Goal: Task Accomplishment & Management: Manage account settings

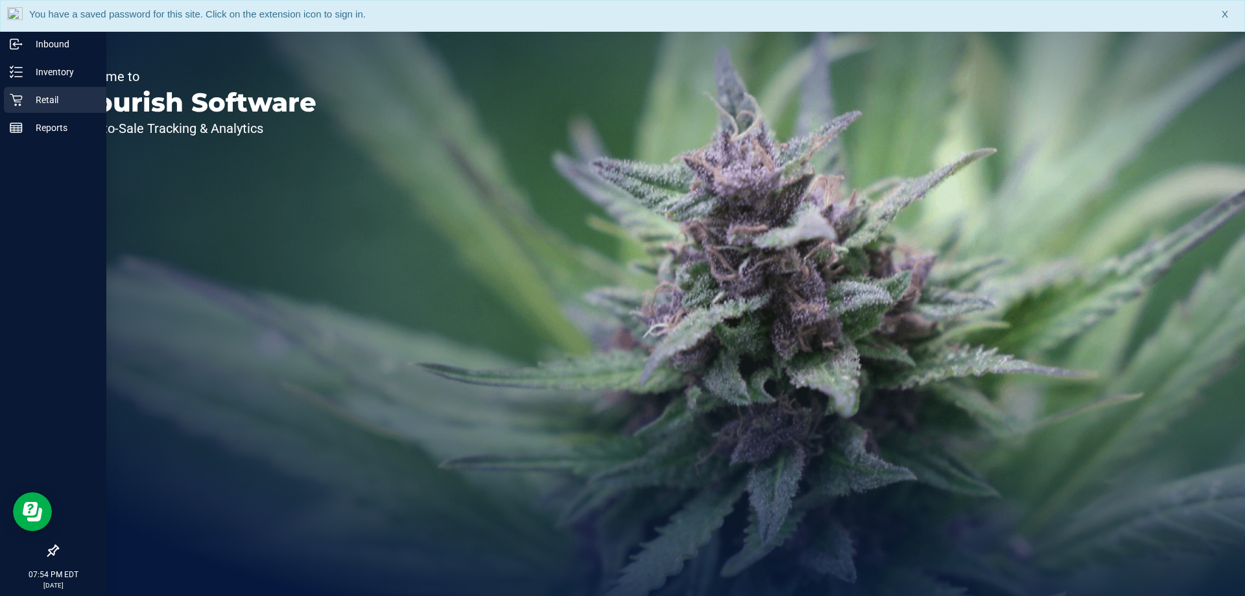
click at [62, 104] on p "Retail" at bounding box center [62, 100] width 78 height 16
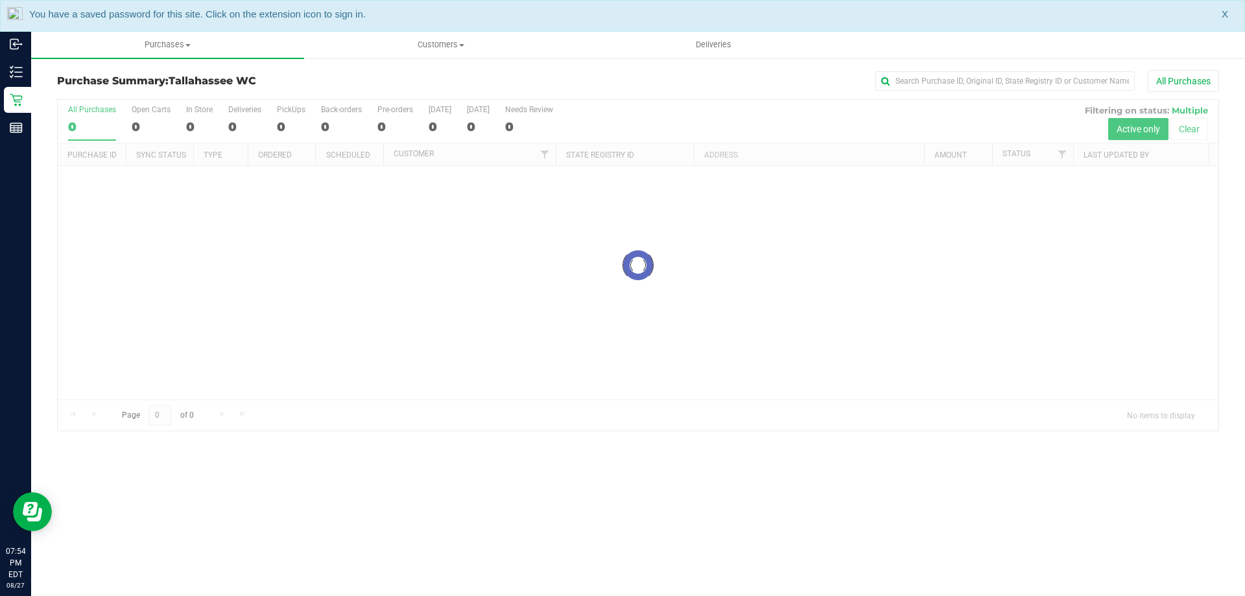
click at [1226, 16] on span "X" at bounding box center [1225, 14] width 6 height 15
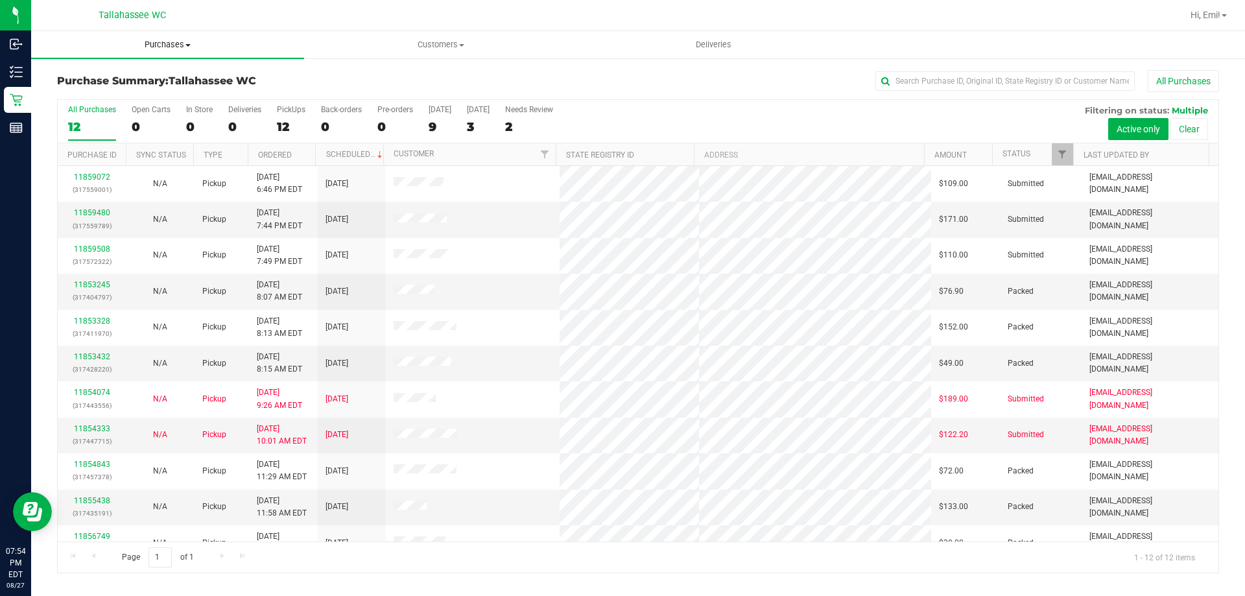
click at [168, 51] on uib-tab-heading "Purchases Summary of purchases Fulfillment All purchases" at bounding box center [167, 44] width 273 height 27
click at [165, 80] on li "Summary of purchases" at bounding box center [167, 79] width 273 height 16
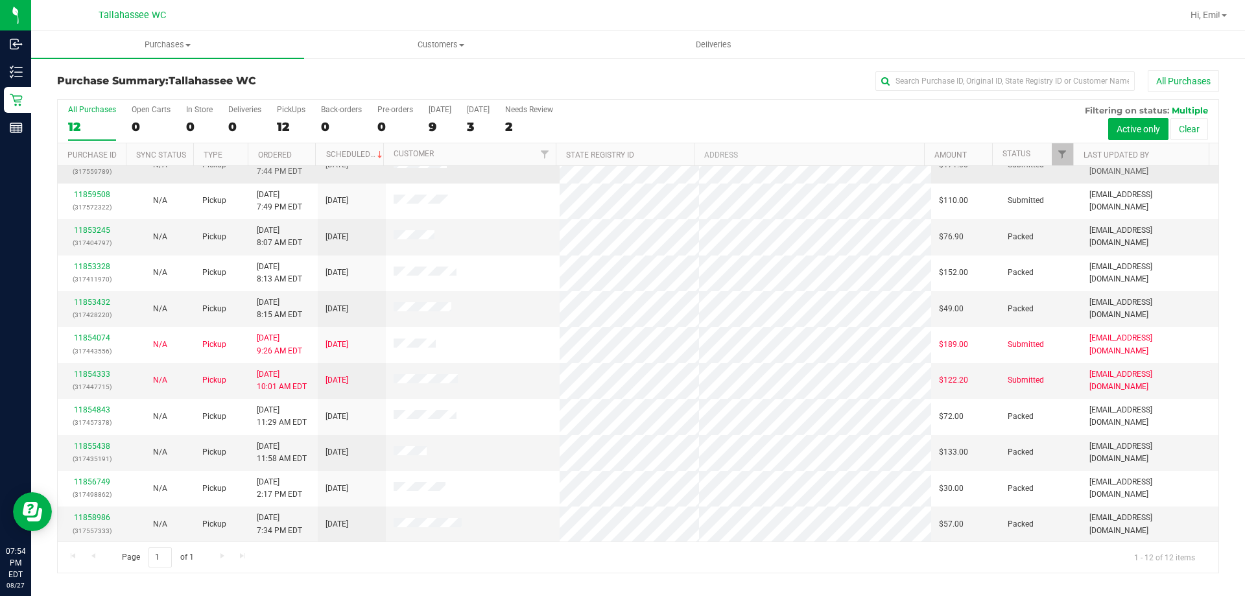
scroll to position [55, 0]
click at [182, 40] on span "Purchases" at bounding box center [167, 45] width 273 height 12
click at [158, 76] on span "Summary of purchases" at bounding box center [97, 78] width 133 height 11
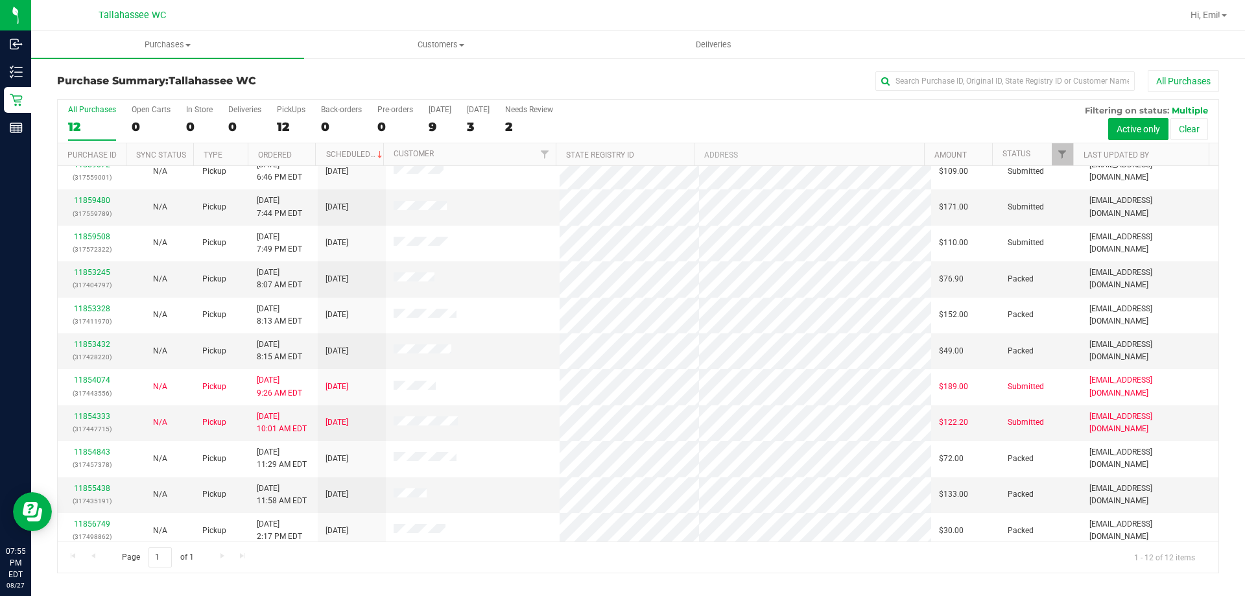
scroll to position [0, 0]
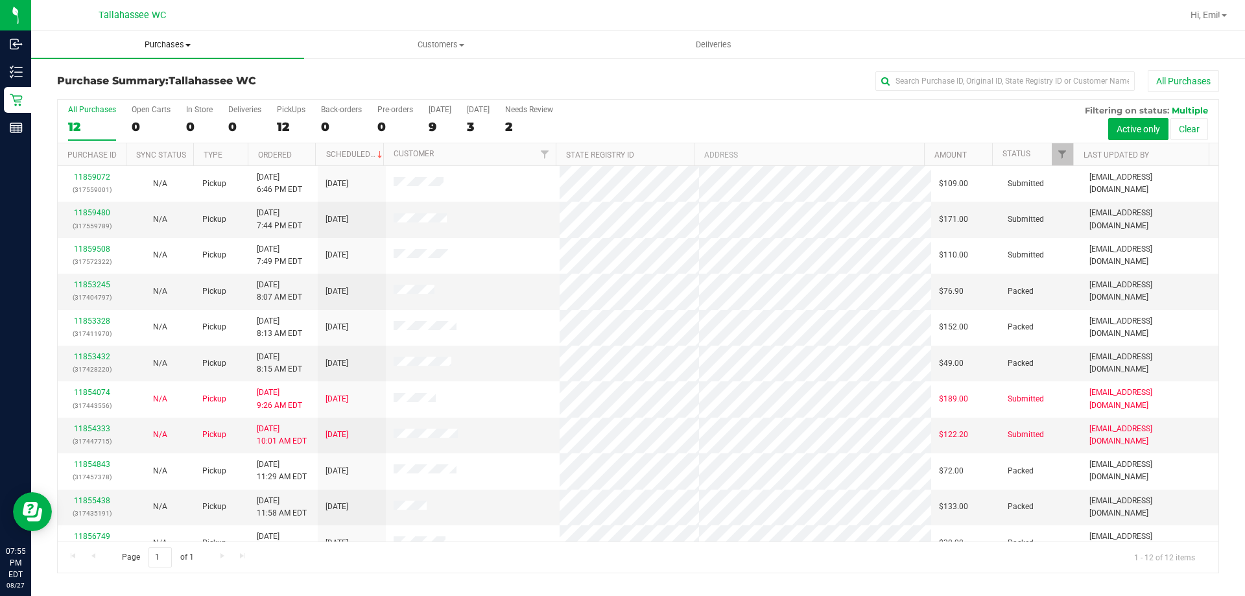
click at [152, 53] on uib-tab-heading "Purchases Summary of purchases Fulfillment All purchases" at bounding box center [167, 44] width 273 height 27
click at [133, 95] on li "Fulfillment" at bounding box center [167, 94] width 273 height 16
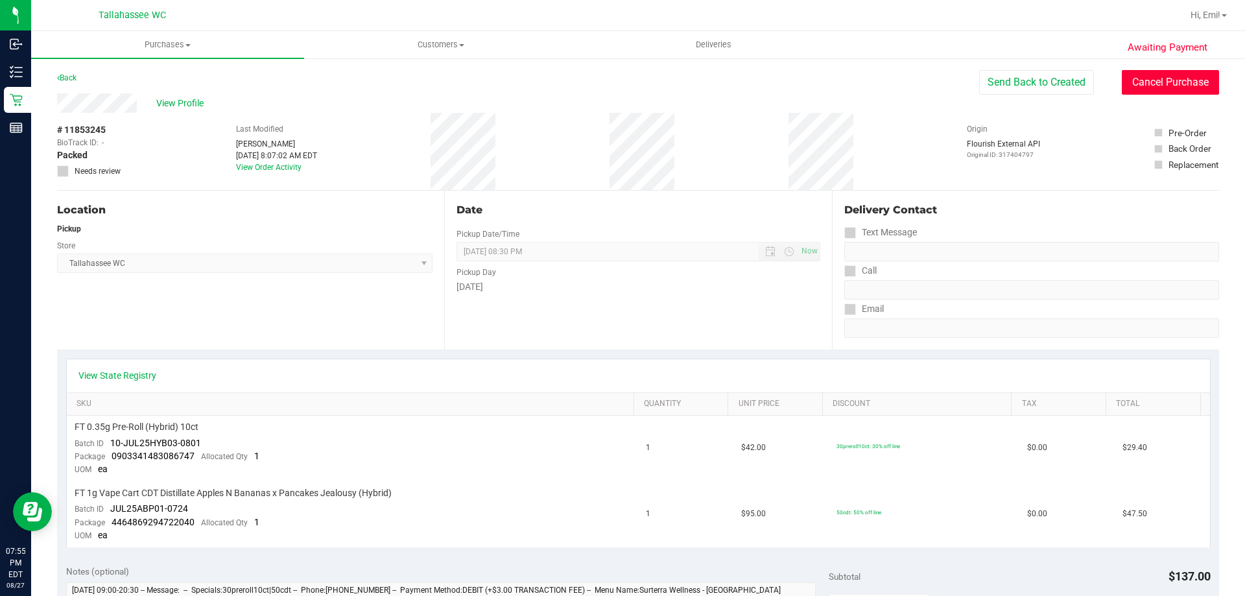
click at [1152, 75] on button "Cancel Purchase" at bounding box center [1170, 82] width 97 height 25
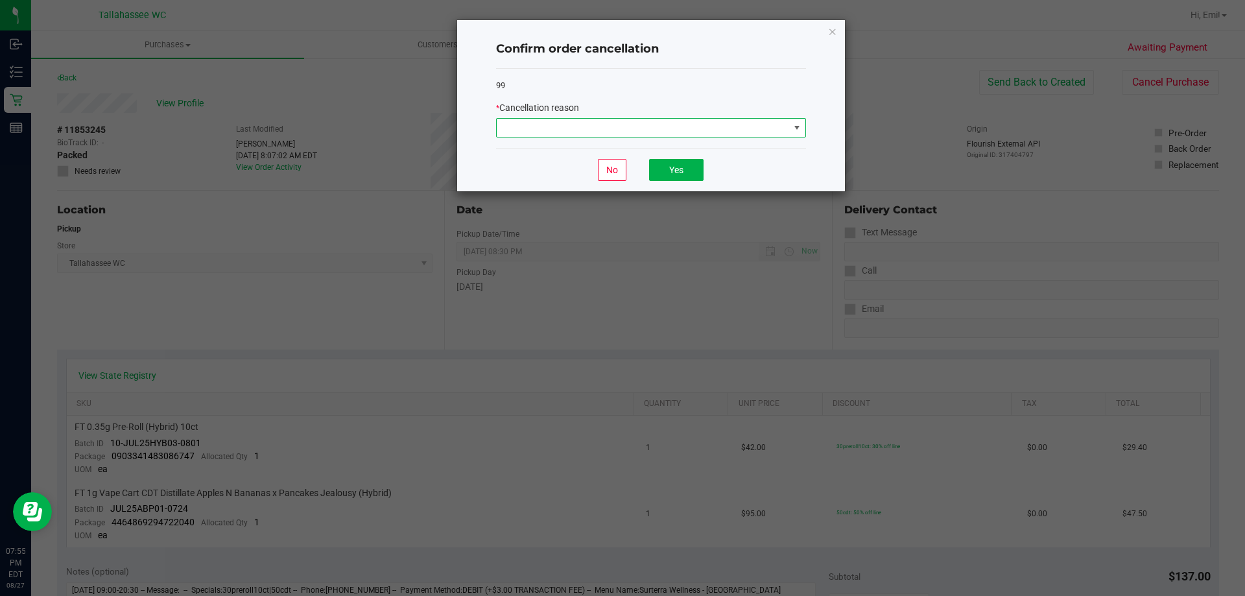
click at [672, 122] on span at bounding box center [643, 128] width 292 height 18
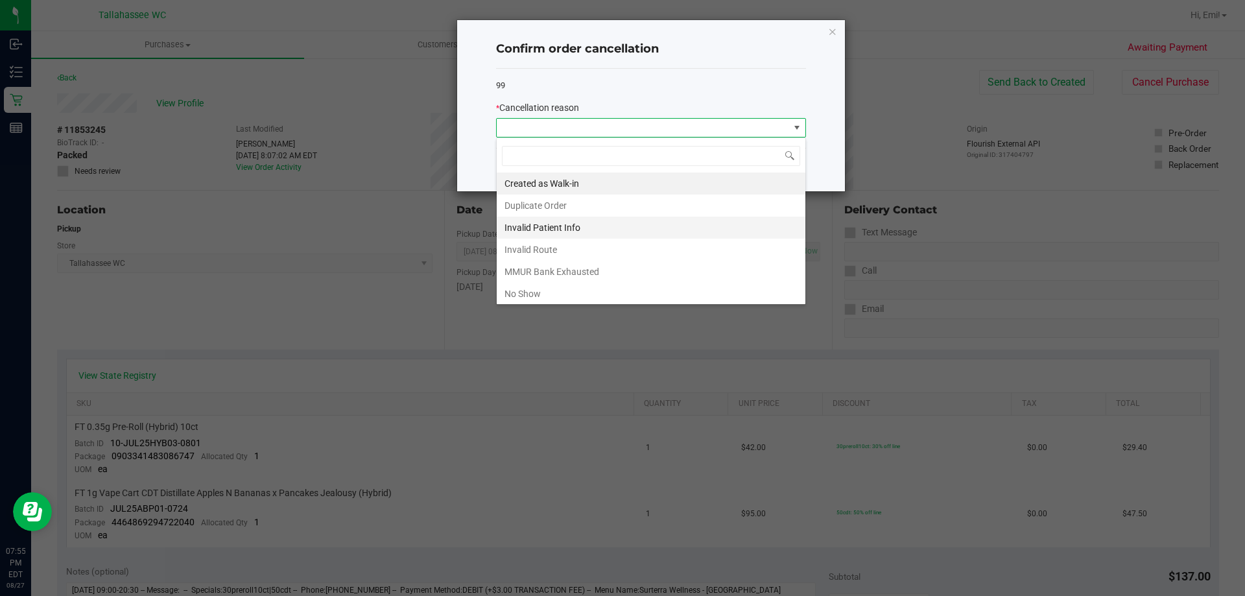
scroll to position [19, 310]
click at [604, 291] on li "No Show" at bounding box center [651, 294] width 309 height 22
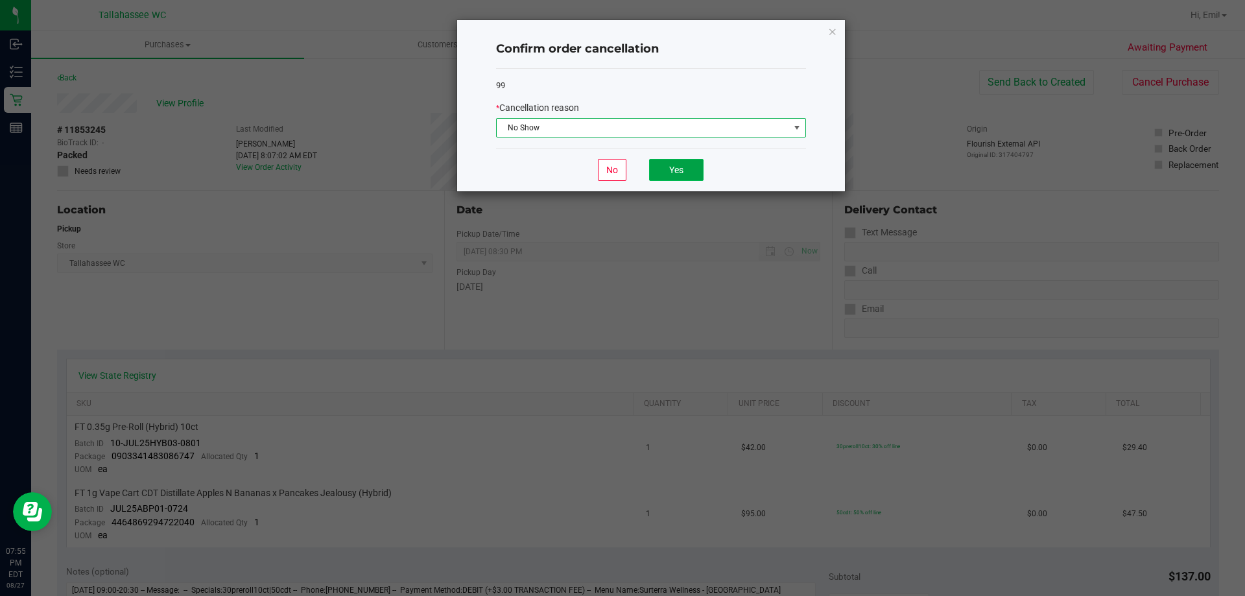
click at [672, 168] on button "Yes" at bounding box center [676, 170] width 54 height 22
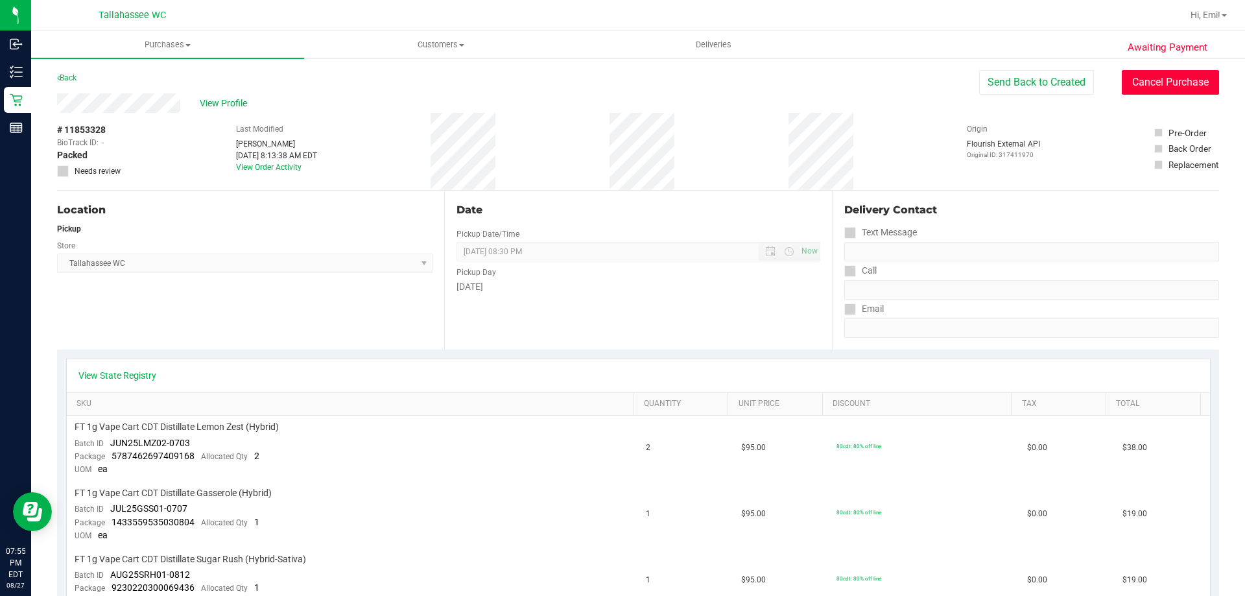
click at [1158, 84] on button "Cancel Purchase" at bounding box center [1170, 82] width 97 height 25
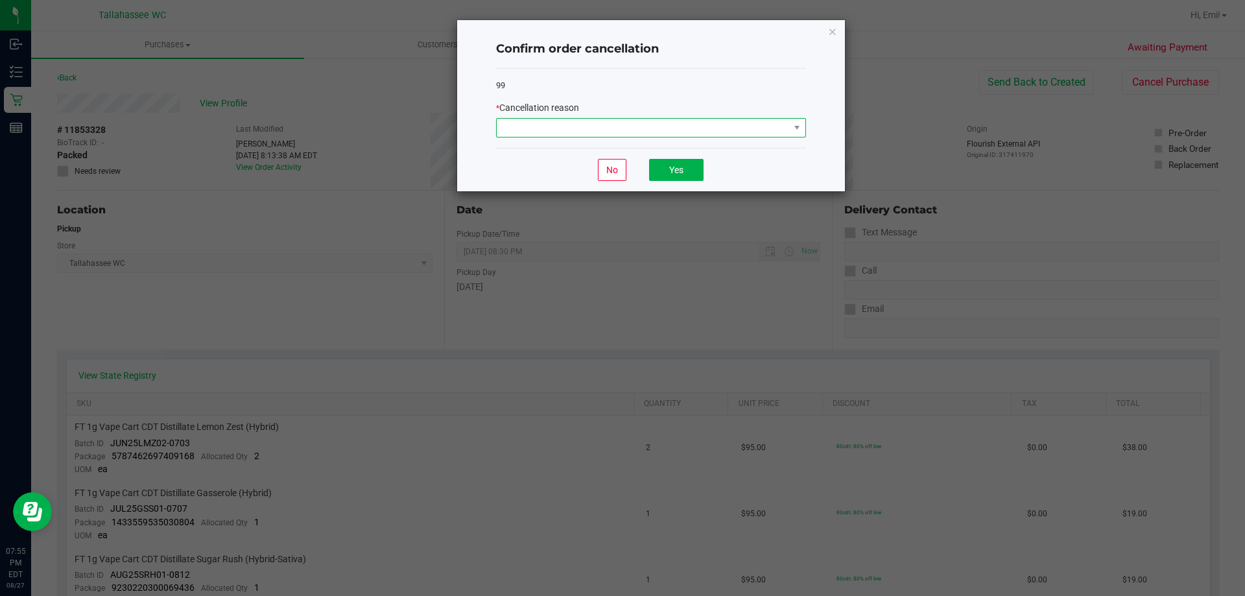
click at [627, 119] on span at bounding box center [643, 128] width 292 height 18
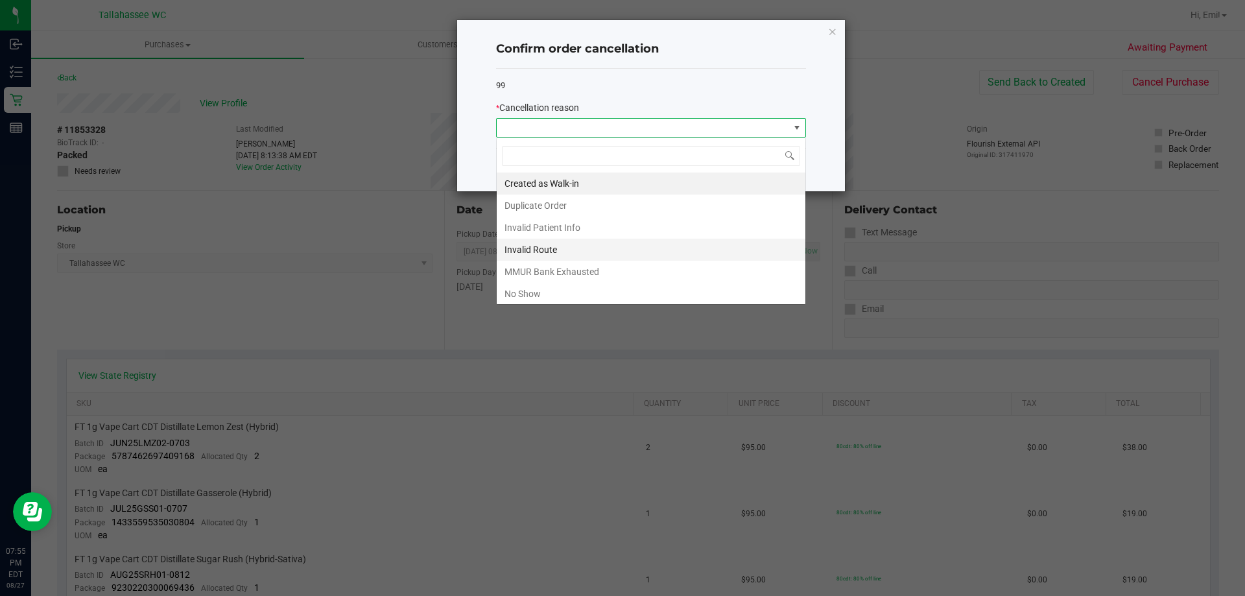
scroll to position [19, 310]
click at [555, 292] on li "No Show" at bounding box center [651, 294] width 309 height 22
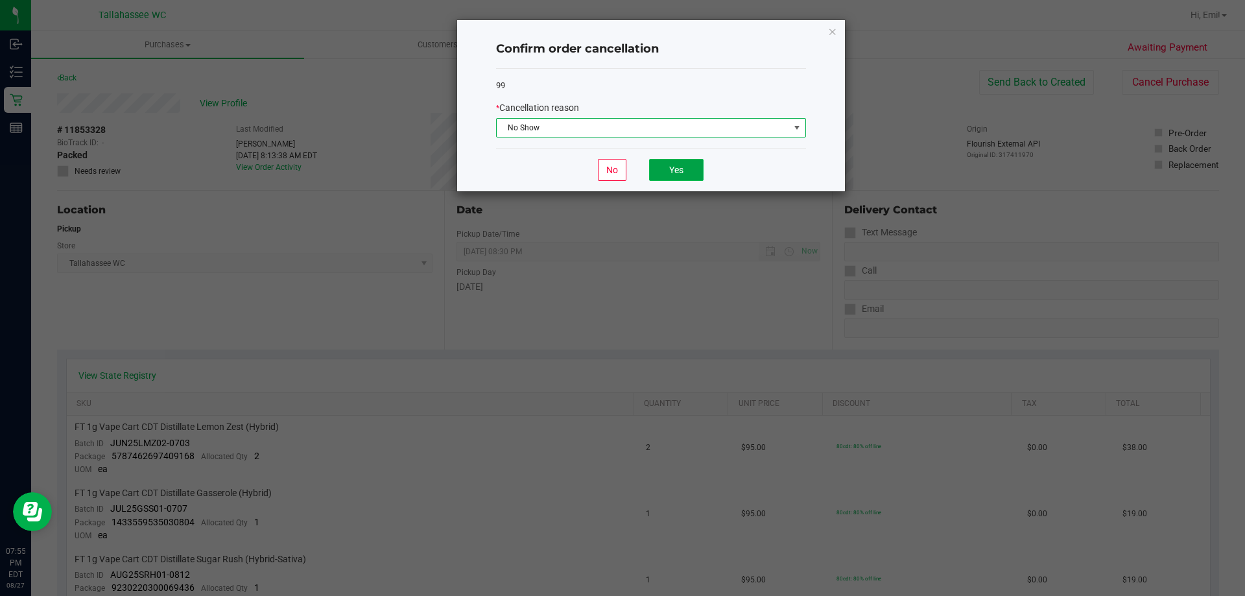
click at [685, 161] on button "Yes" at bounding box center [676, 170] width 54 height 22
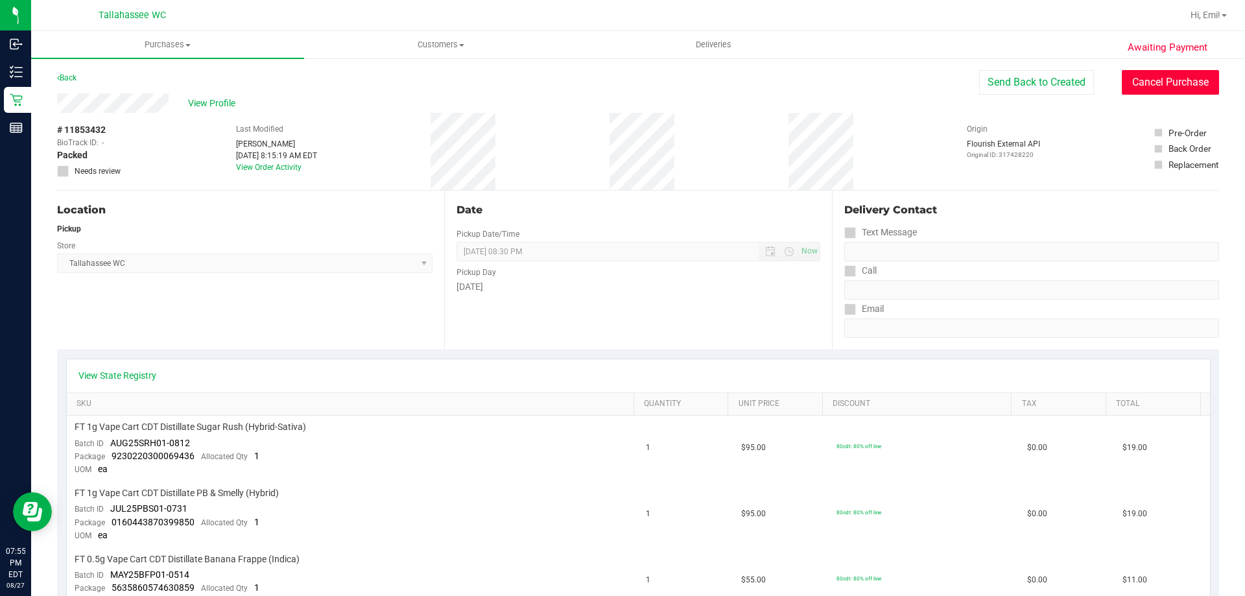
click at [1144, 81] on button "Cancel Purchase" at bounding box center [1170, 82] width 97 height 25
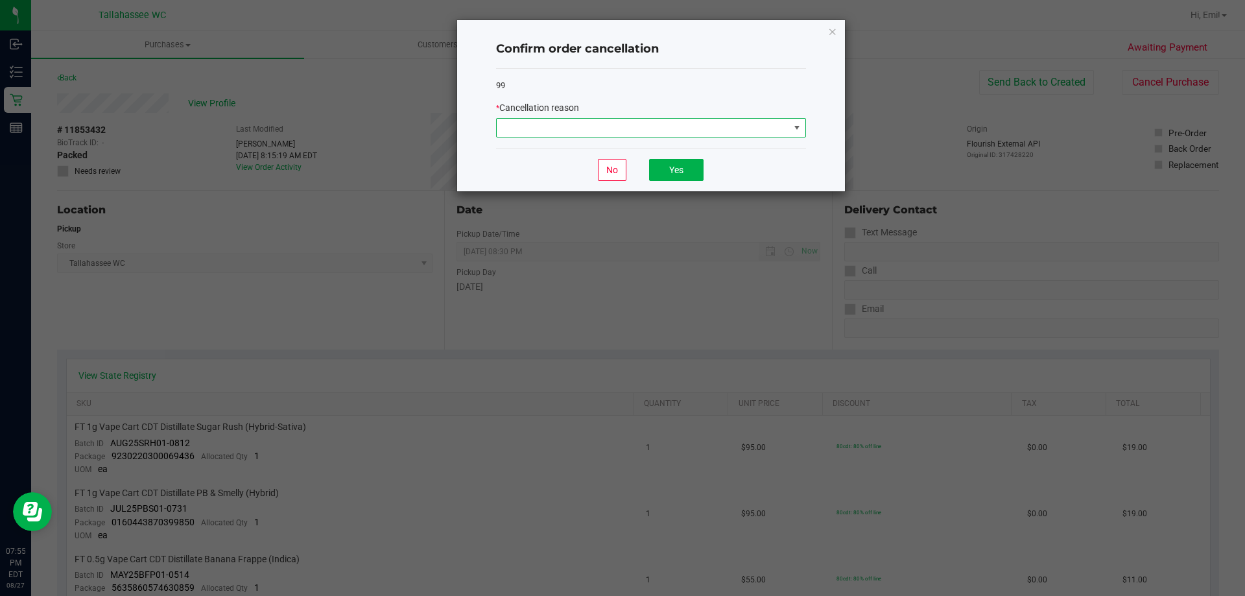
click at [589, 128] on span at bounding box center [643, 128] width 292 height 18
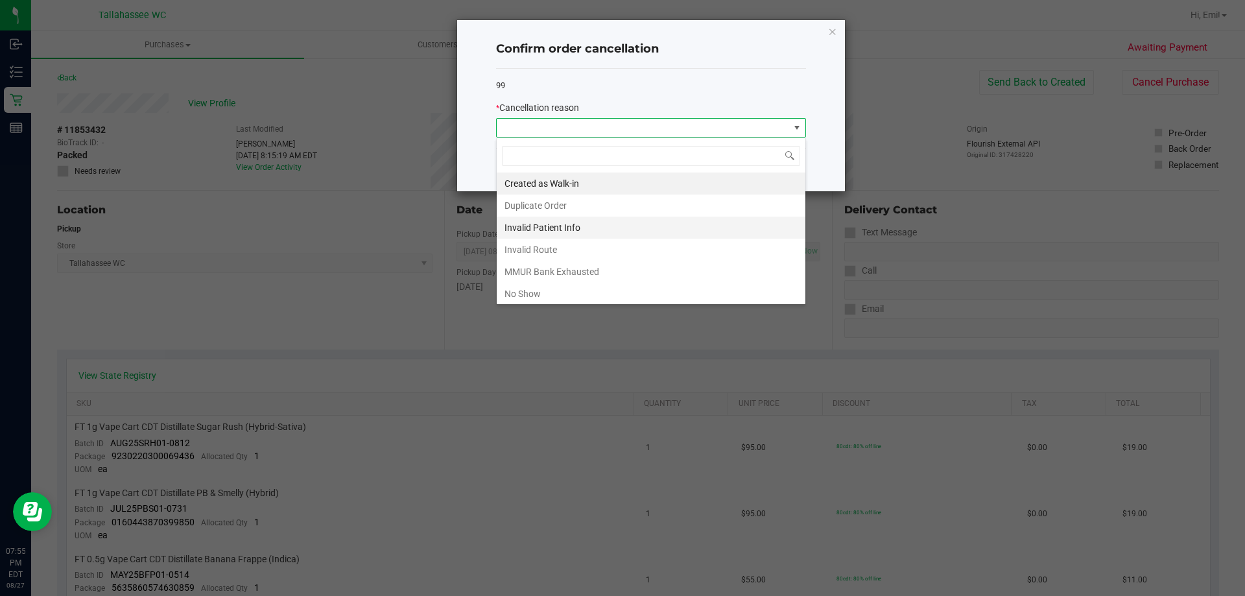
scroll to position [19, 310]
click at [523, 291] on li "No Show" at bounding box center [651, 294] width 309 height 22
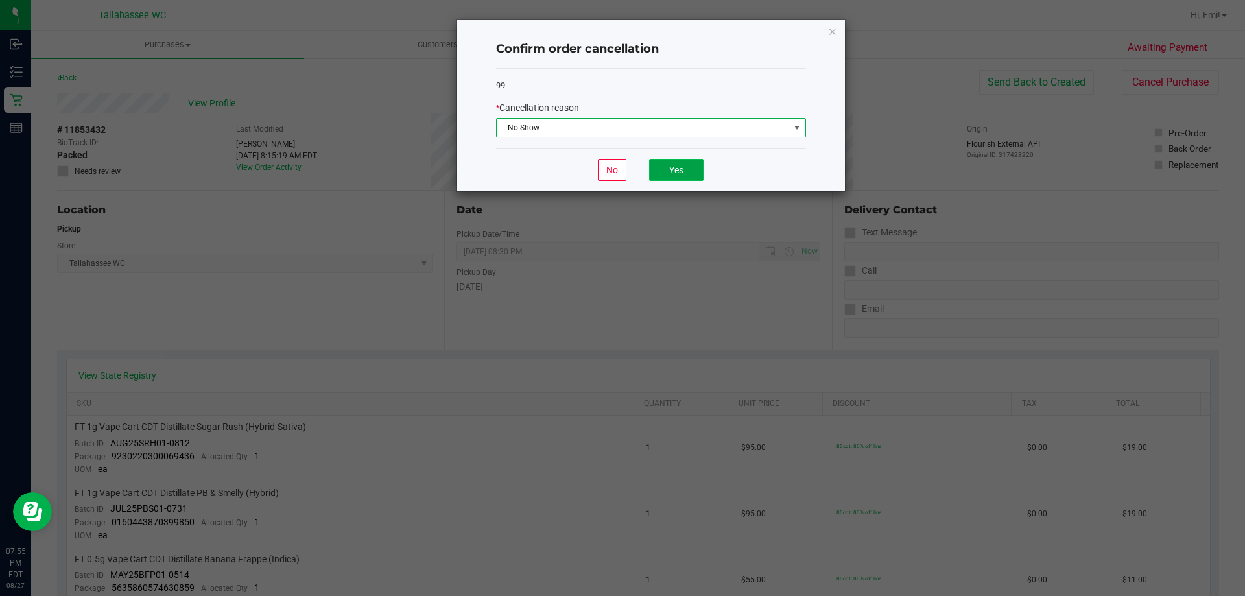
click at [665, 173] on button "Yes" at bounding box center [676, 170] width 54 height 22
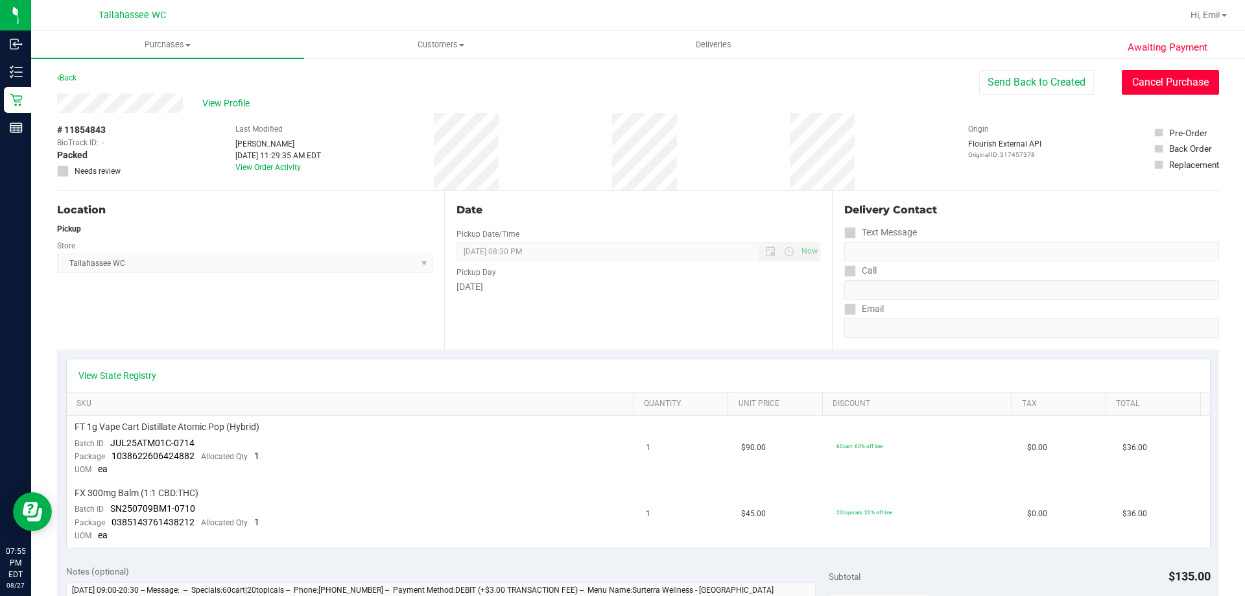
click at [1184, 91] on button "Cancel Purchase" at bounding box center [1170, 82] width 97 height 25
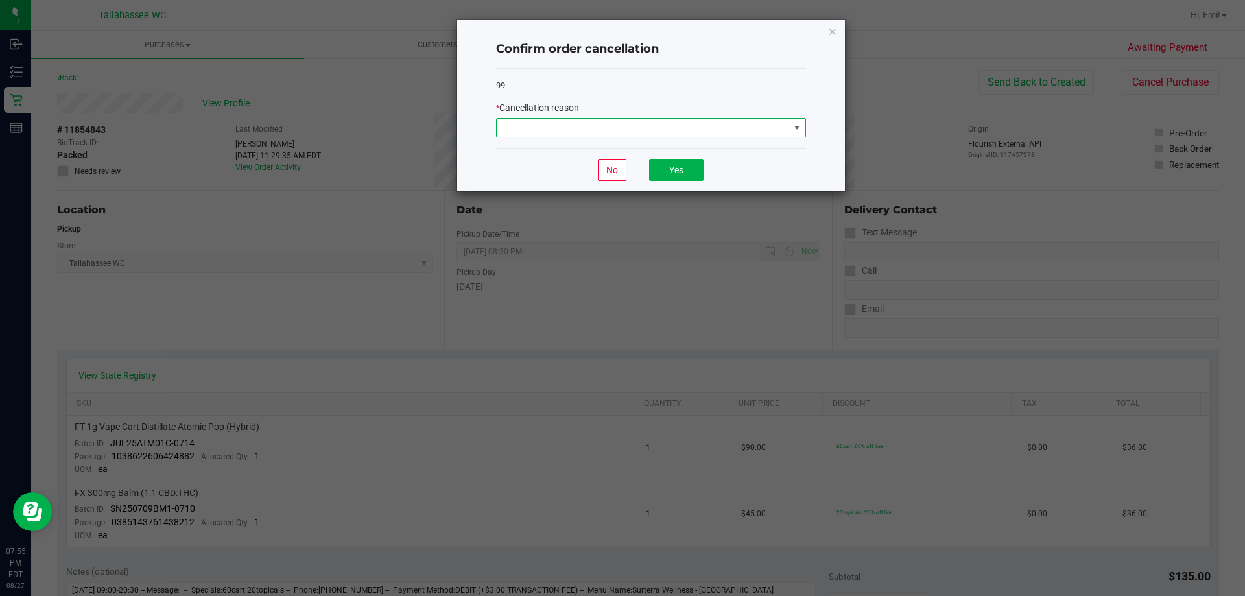
click at [684, 125] on span at bounding box center [643, 128] width 292 height 18
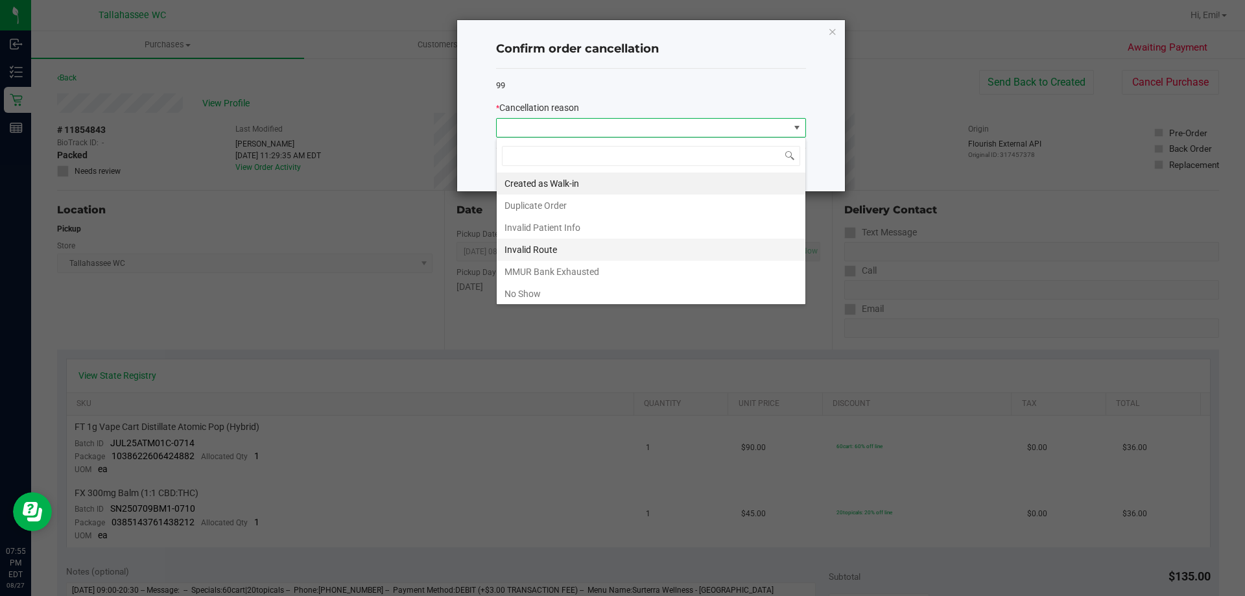
scroll to position [19, 310]
click at [588, 286] on li "No Show" at bounding box center [651, 294] width 309 height 22
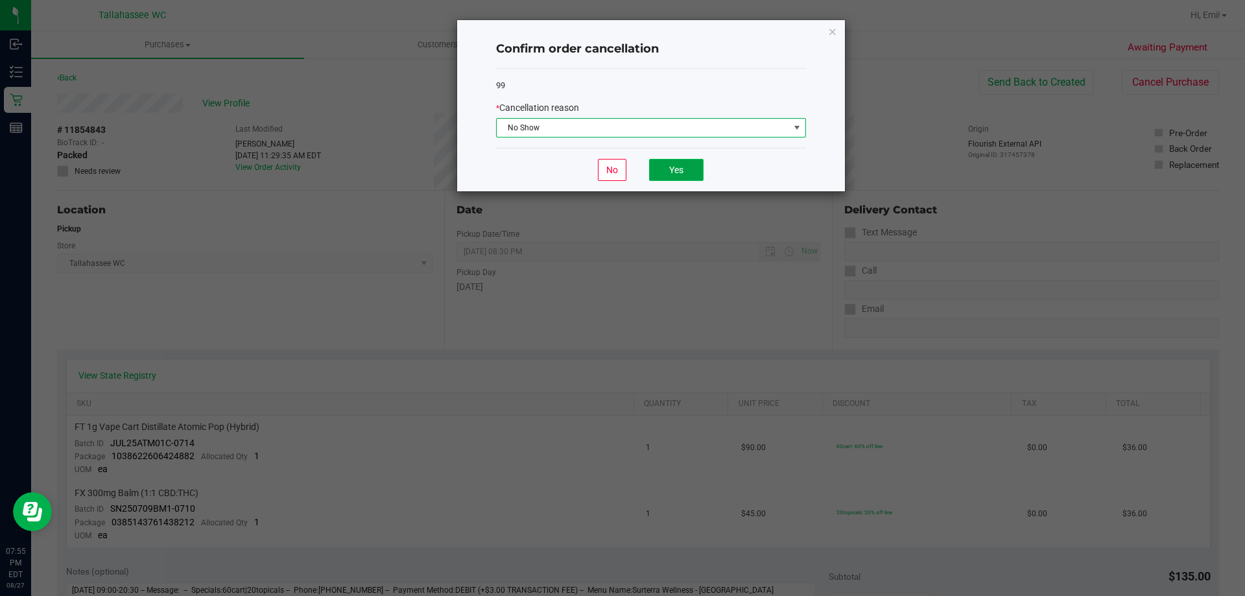
click at [689, 171] on button "Yes" at bounding box center [676, 170] width 54 height 22
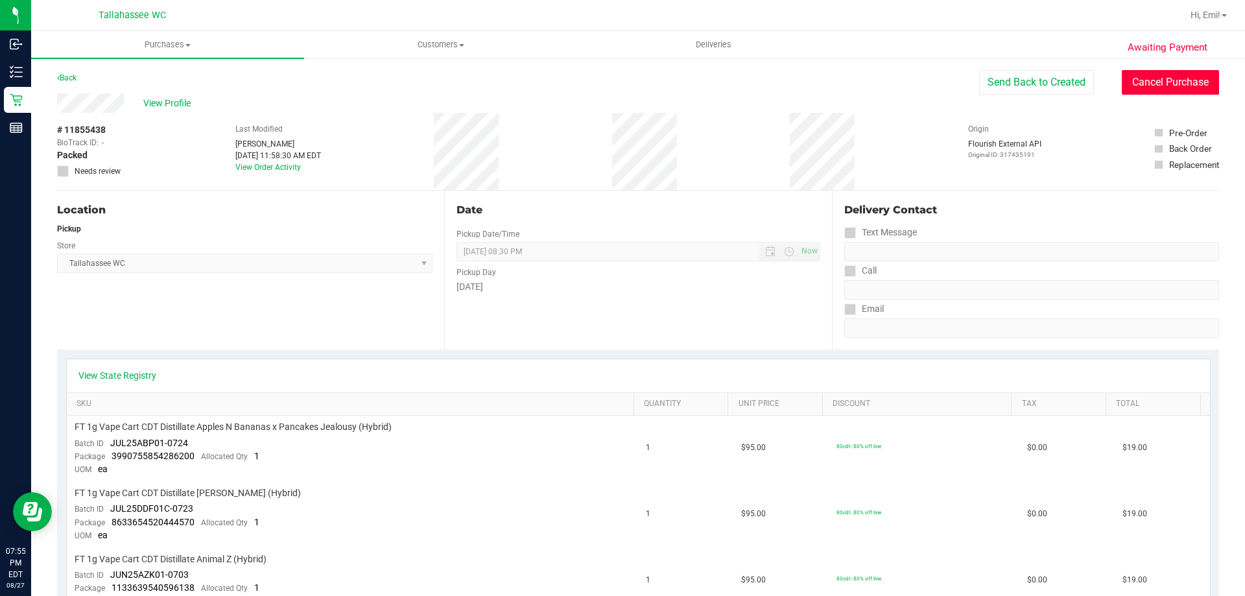
click at [1132, 86] on button "Cancel Purchase" at bounding box center [1170, 82] width 97 height 25
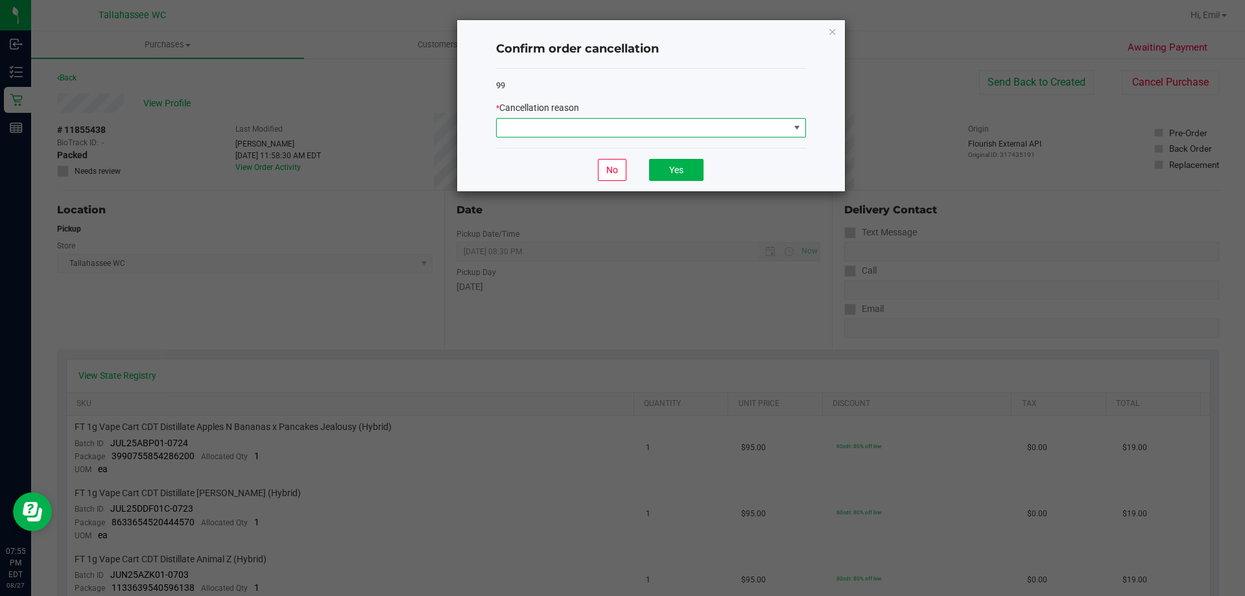
click at [638, 130] on span at bounding box center [643, 128] width 292 height 18
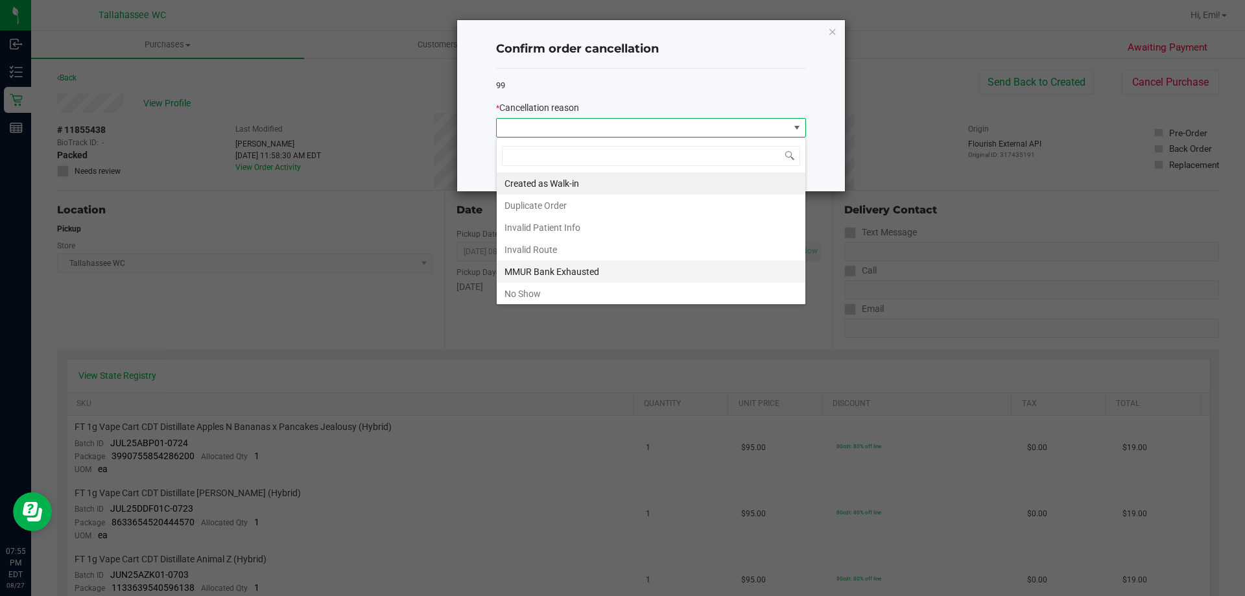
scroll to position [19, 310]
click at [564, 296] on li "No Show" at bounding box center [651, 294] width 309 height 22
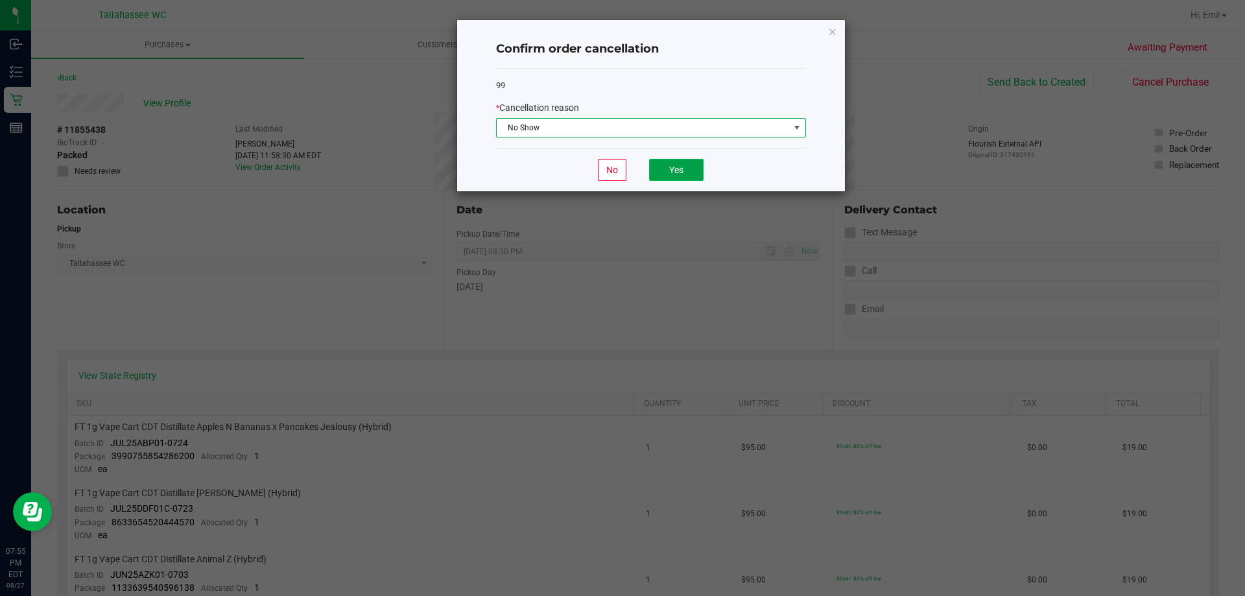
click at [676, 164] on button "Yes" at bounding box center [676, 170] width 54 height 22
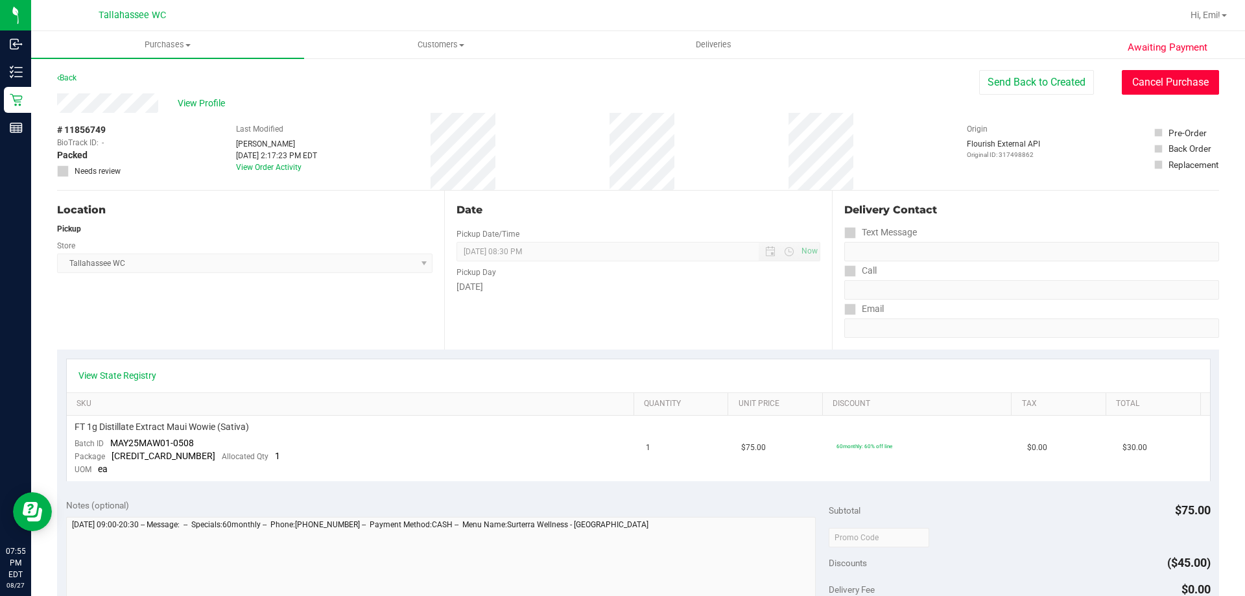
click at [1138, 89] on button "Cancel Purchase" at bounding box center [1170, 82] width 97 height 25
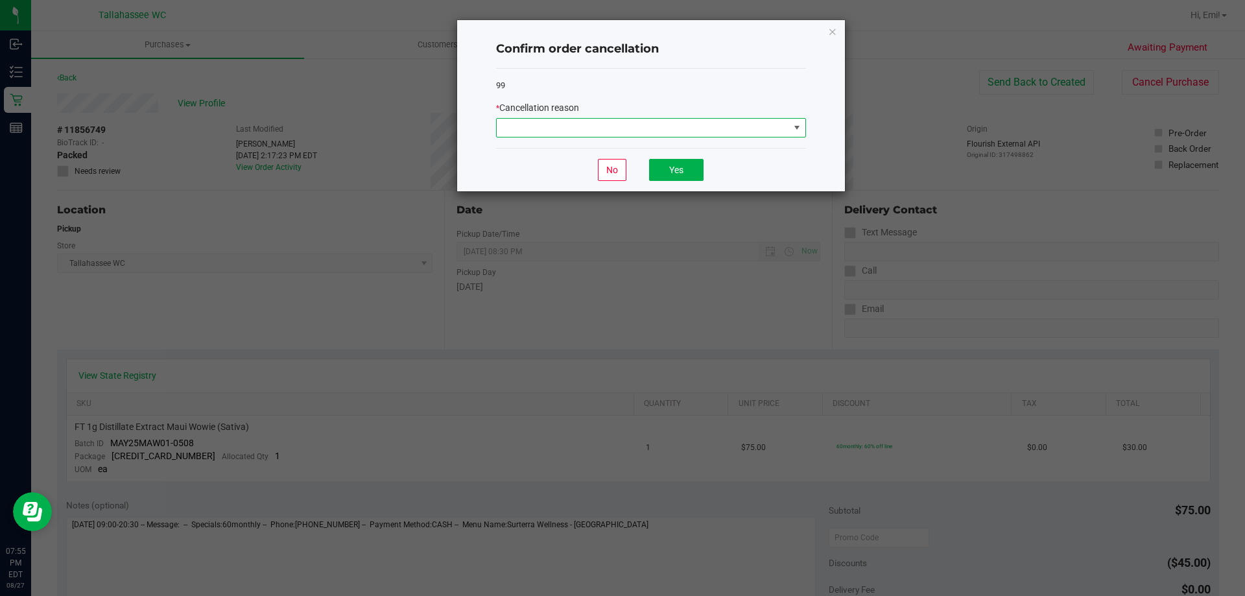
click at [661, 123] on span at bounding box center [643, 128] width 292 height 18
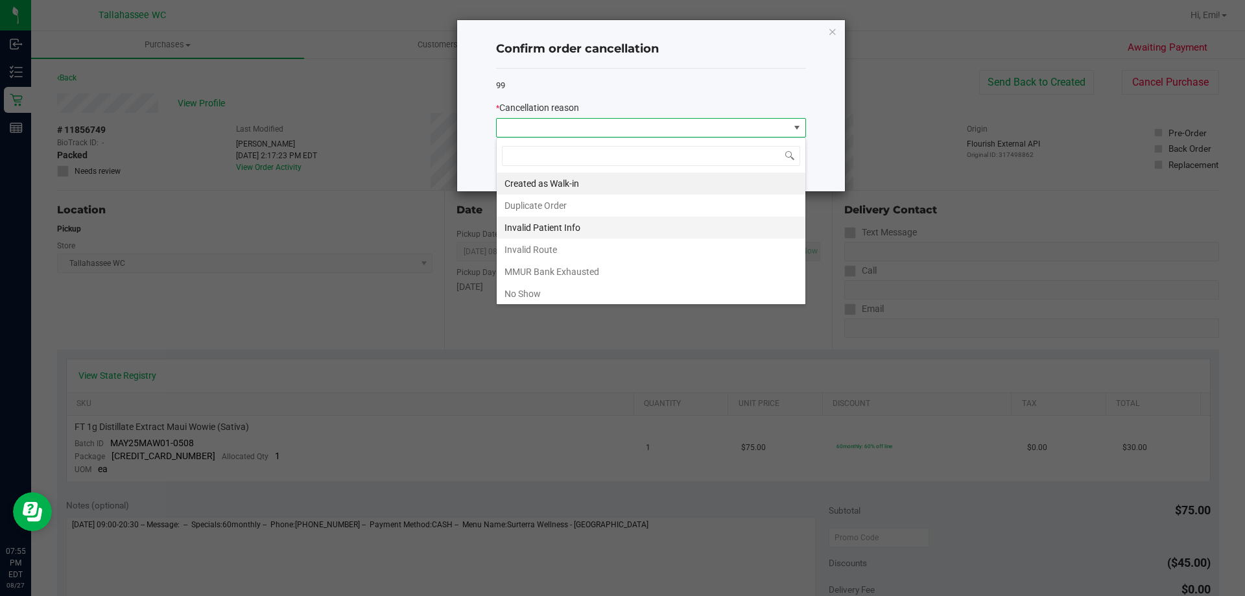
scroll to position [19, 310]
click at [595, 292] on li "No Show" at bounding box center [651, 294] width 309 height 22
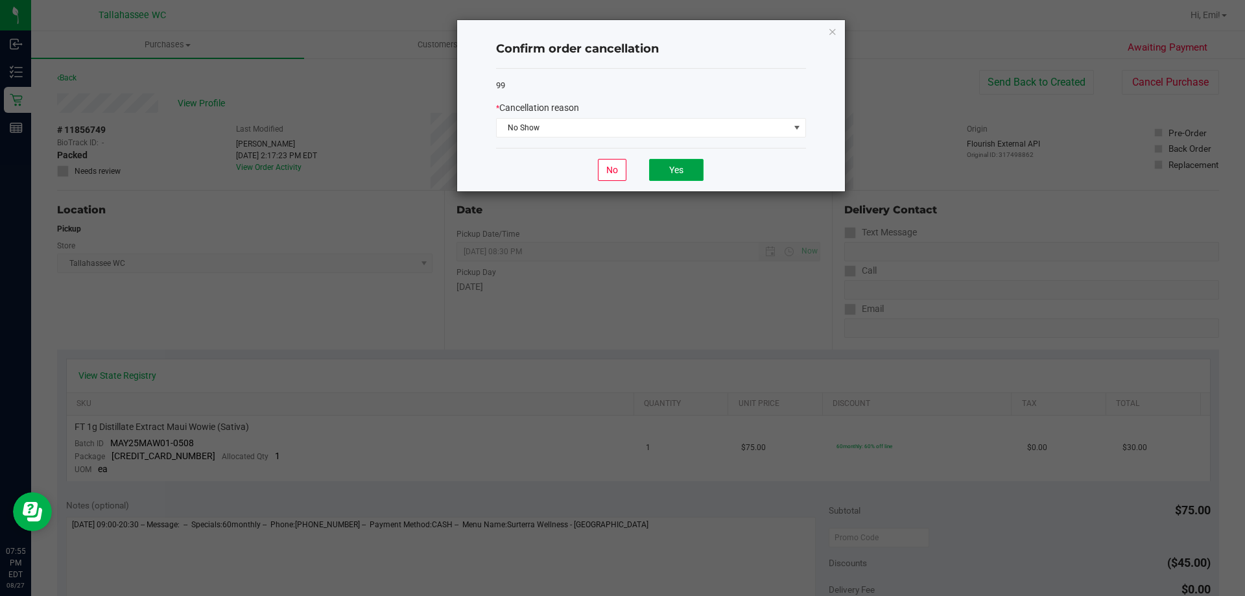
click at [675, 178] on button "Yes" at bounding box center [676, 170] width 54 height 22
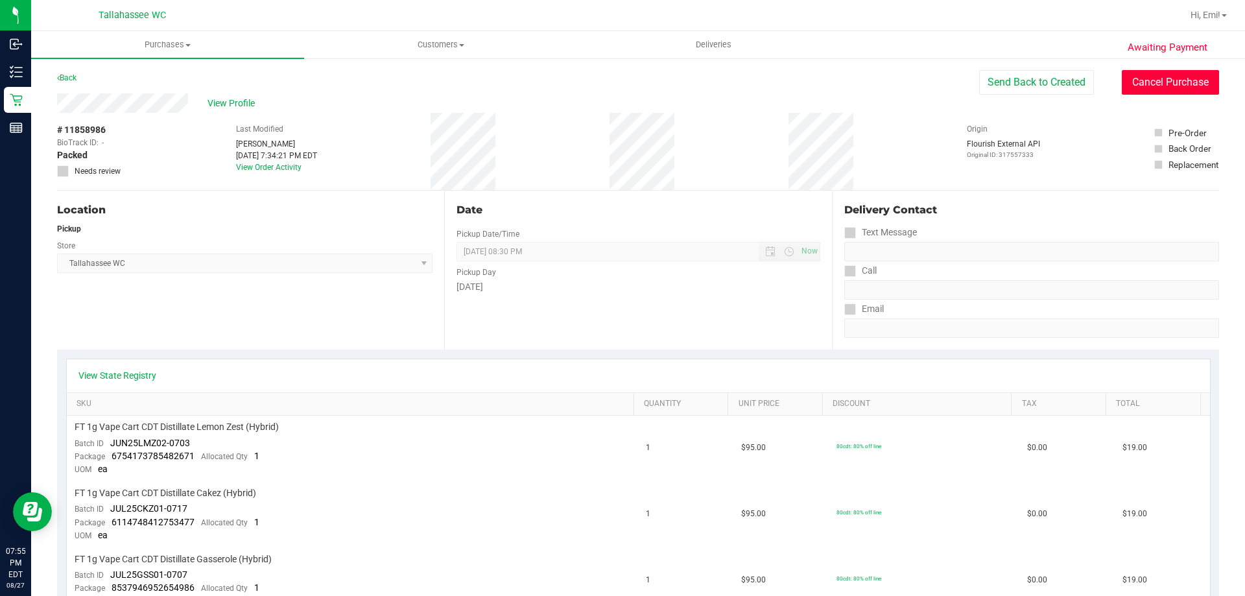
click at [1146, 84] on button "Cancel Purchase" at bounding box center [1170, 82] width 97 height 25
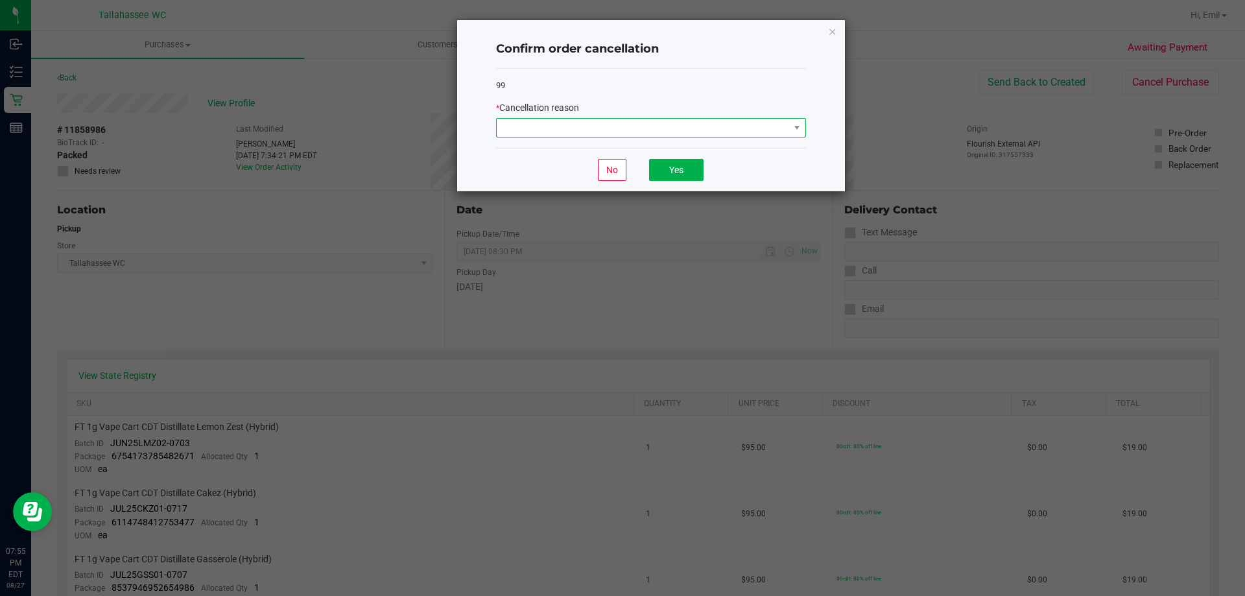
click at [558, 121] on span at bounding box center [643, 128] width 292 height 18
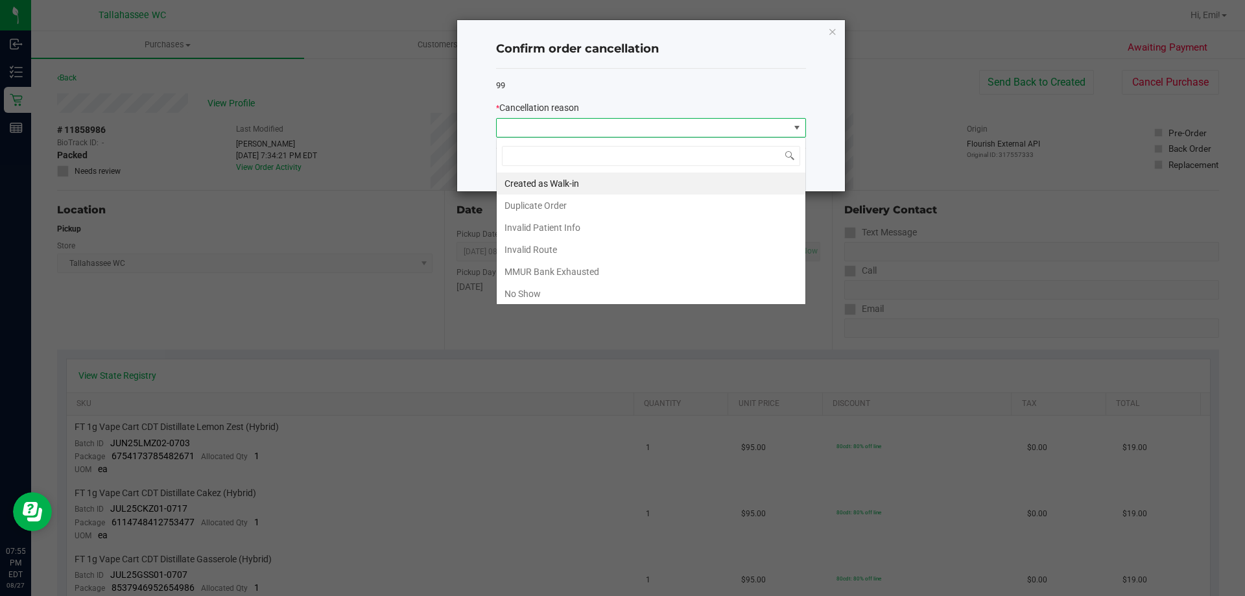
scroll to position [19, 310]
click at [525, 297] on li "No Show" at bounding box center [651, 294] width 309 height 22
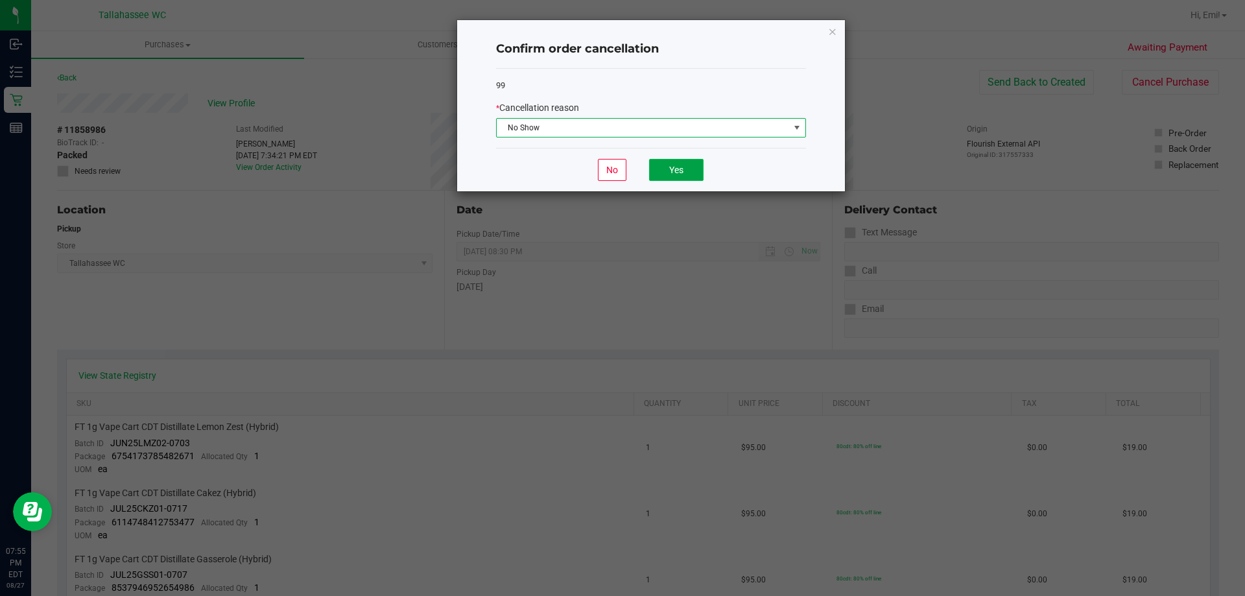
click at [678, 168] on button "Yes" at bounding box center [676, 170] width 54 height 22
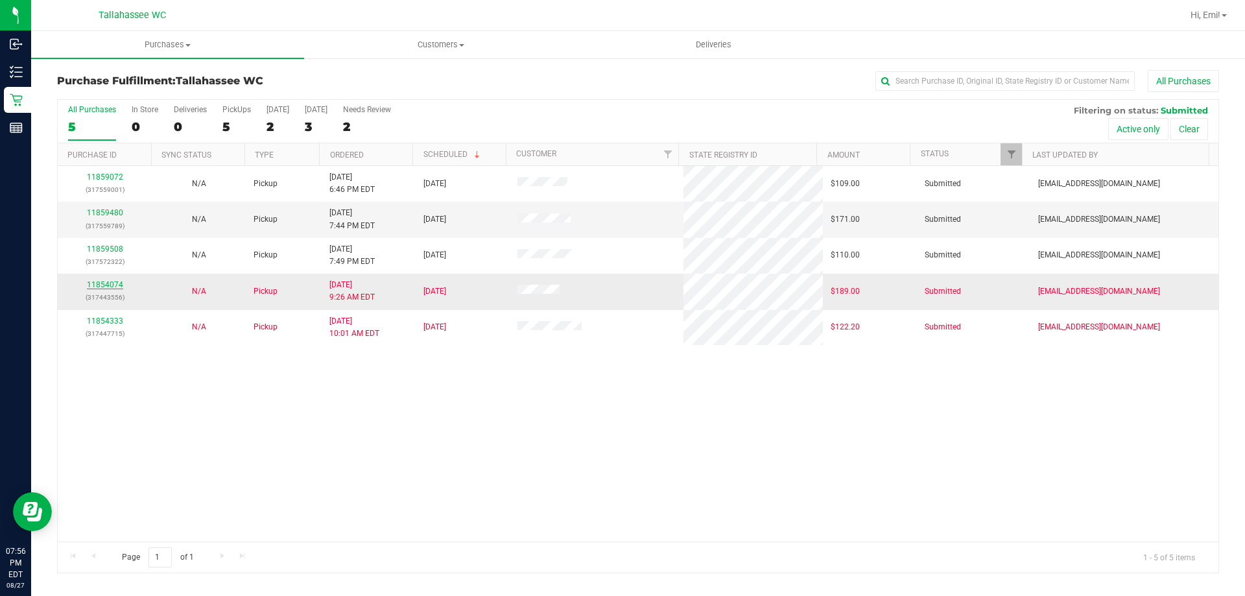
drag, startPoint x: 96, startPoint y: 280, endPoint x: 96, endPoint y: 288, distance: 7.8
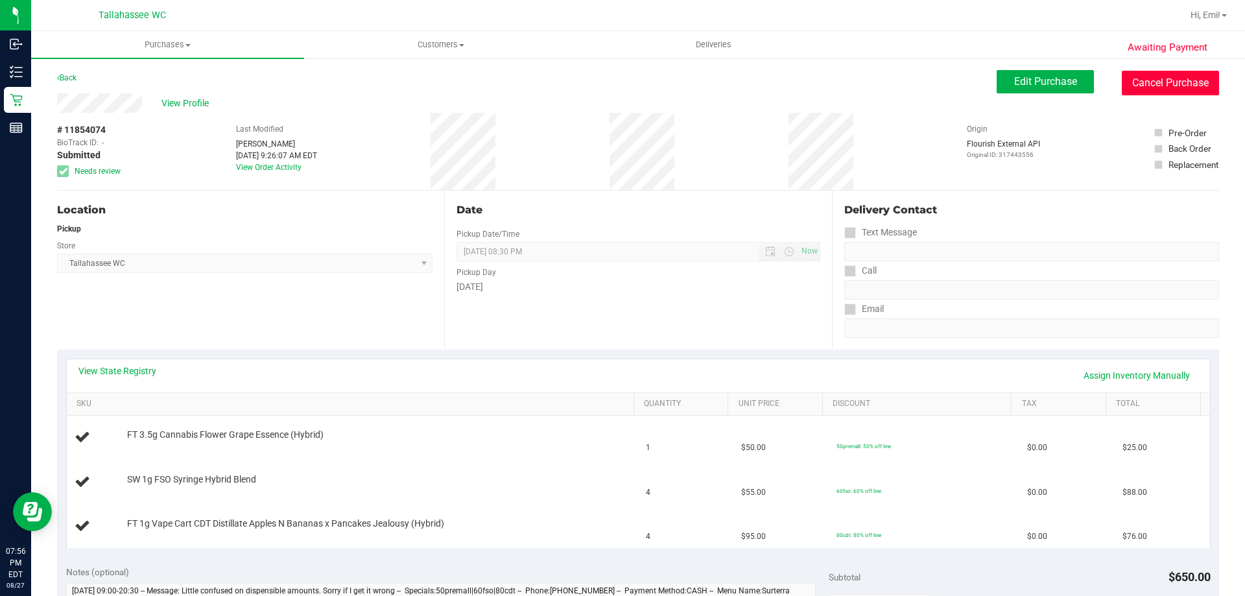
click at [1136, 75] on button "Cancel Purchase" at bounding box center [1170, 83] width 97 height 25
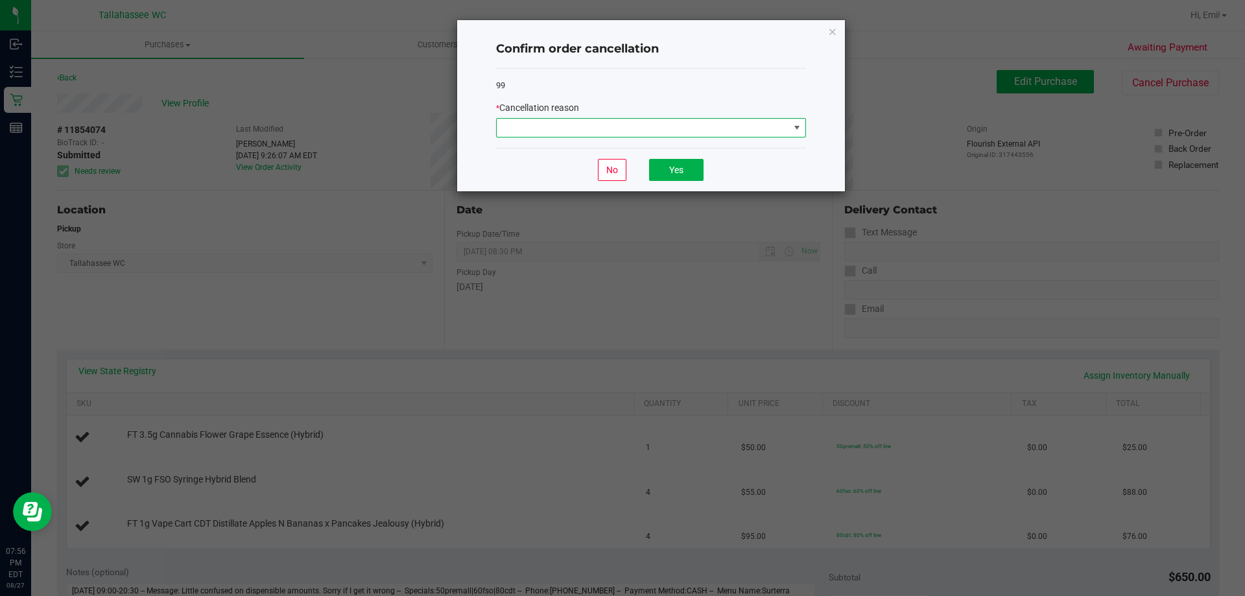
click at [595, 132] on span at bounding box center [643, 128] width 292 height 18
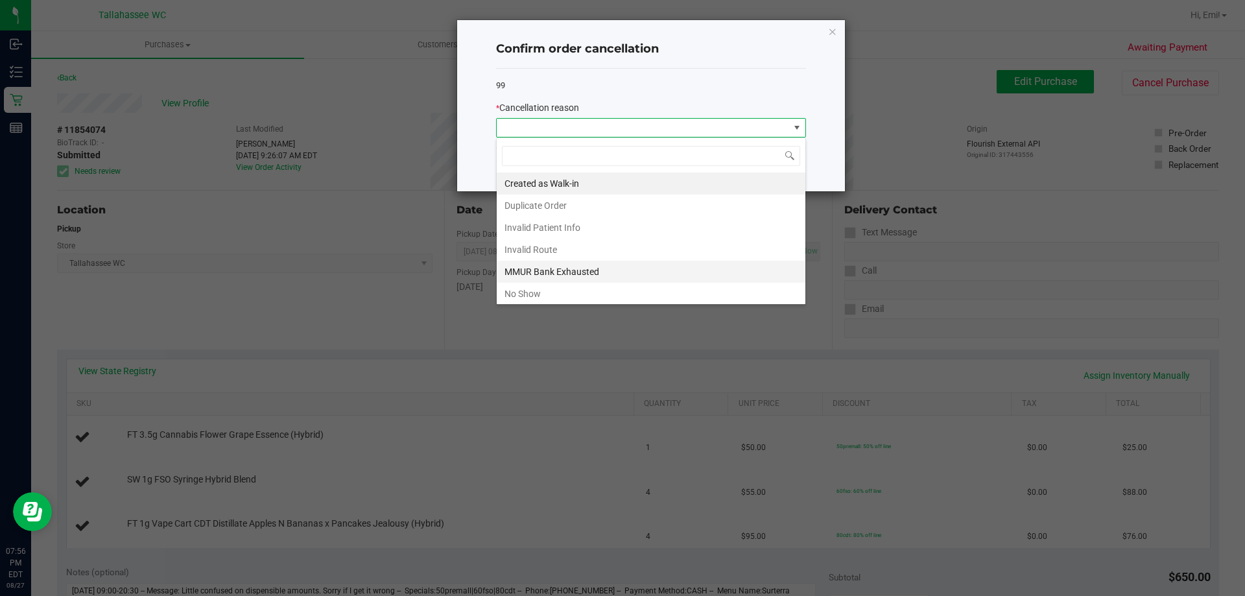
scroll to position [19, 310]
click at [569, 290] on li "No Show" at bounding box center [651, 294] width 309 height 22
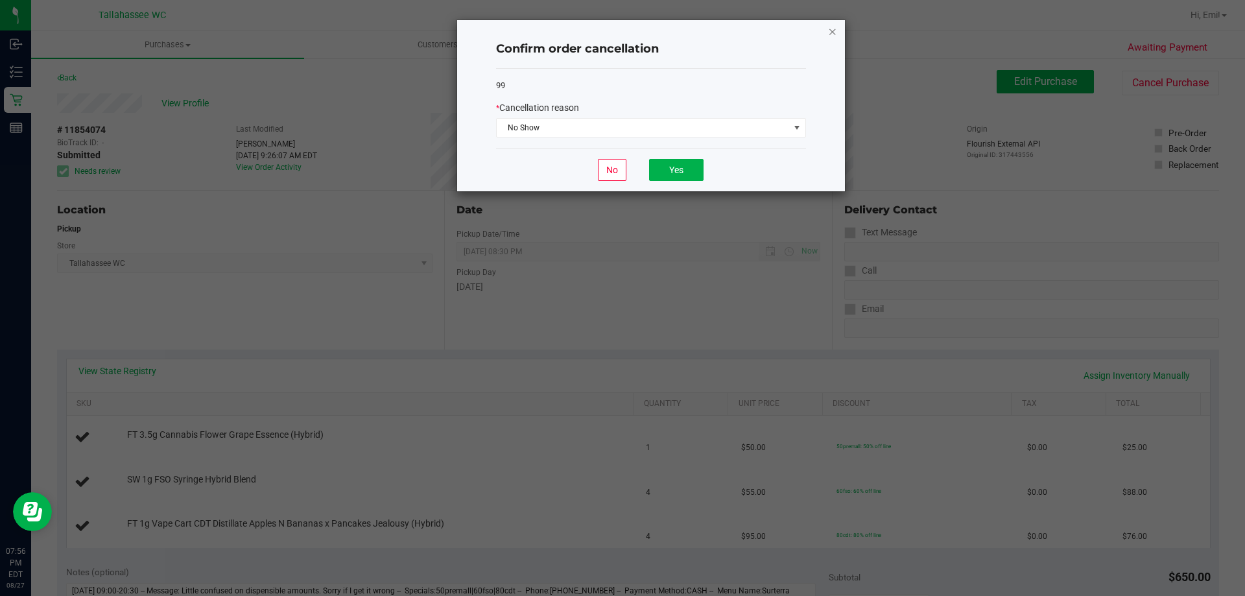
click at [837, 26] on icon "Close" at bounding box center [832, 31] width 9 height 16
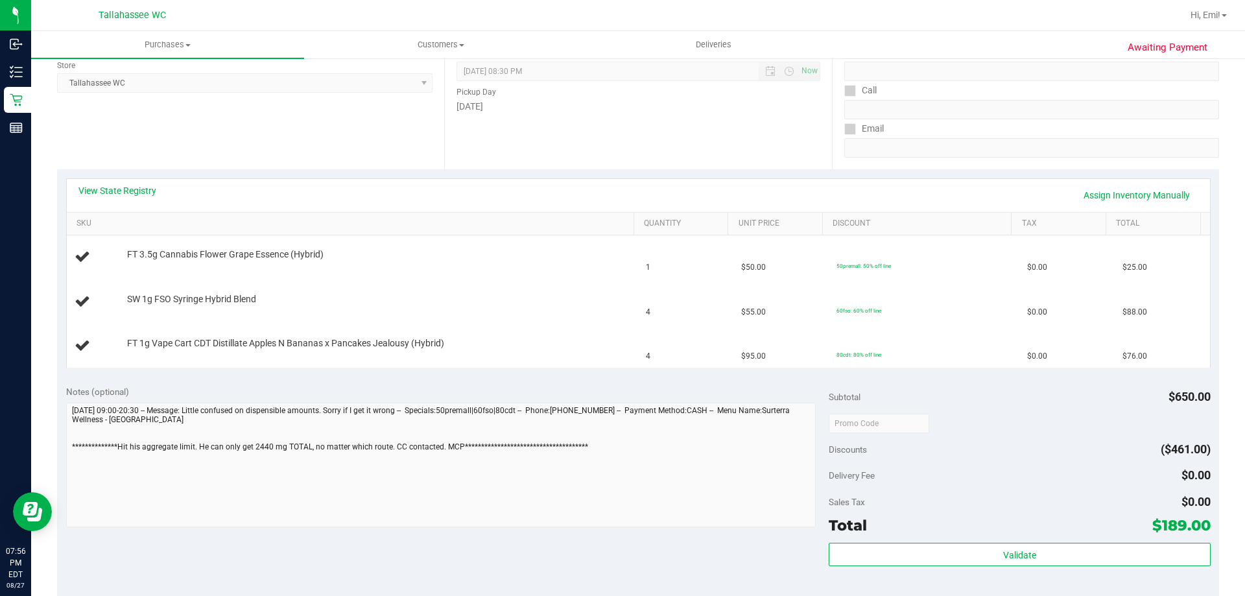
scroll to position [0, 0]
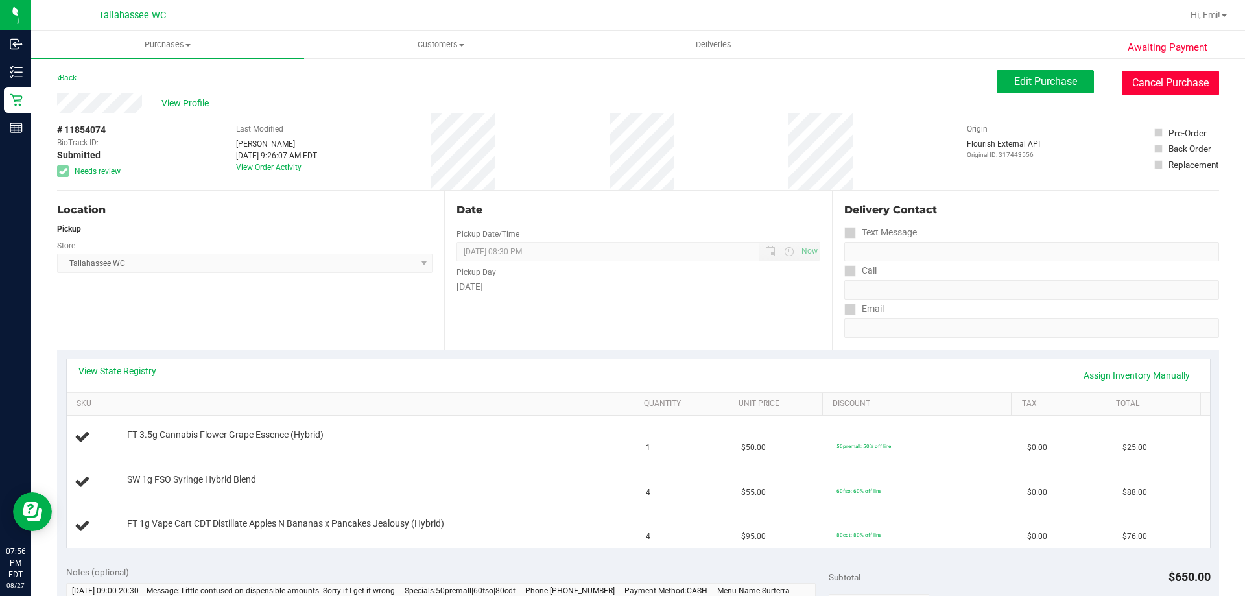
click at [1178, 86] on button "Cancel Purchase" at bounding box center [1170, 83] width 97 height 25
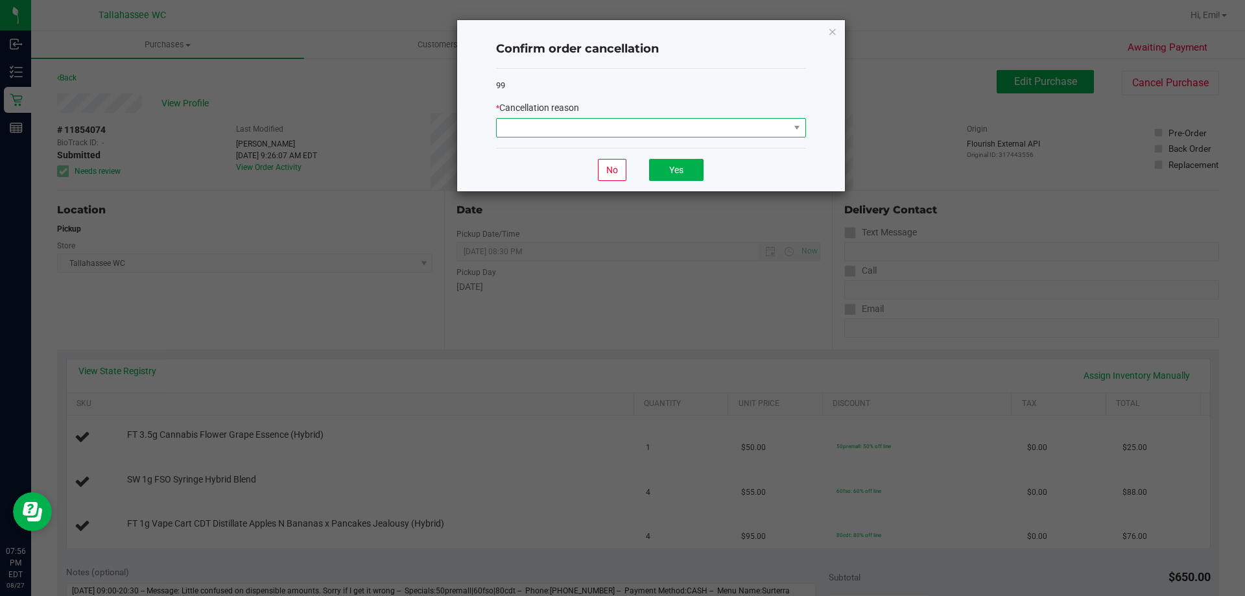
click at [505, 126] on span at bounding box center [643, 128] width 292 height 18
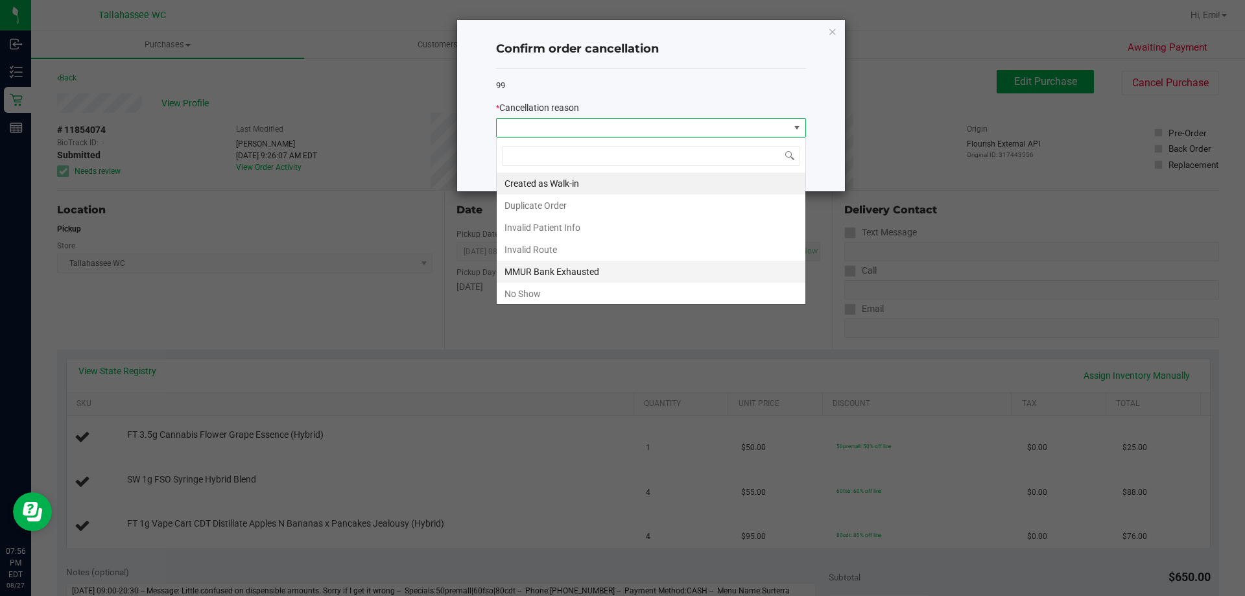
scroll to position [19, 310]
click at [532, 294] on li "No Show" at bounding box center [651, 294] width 309 height 22
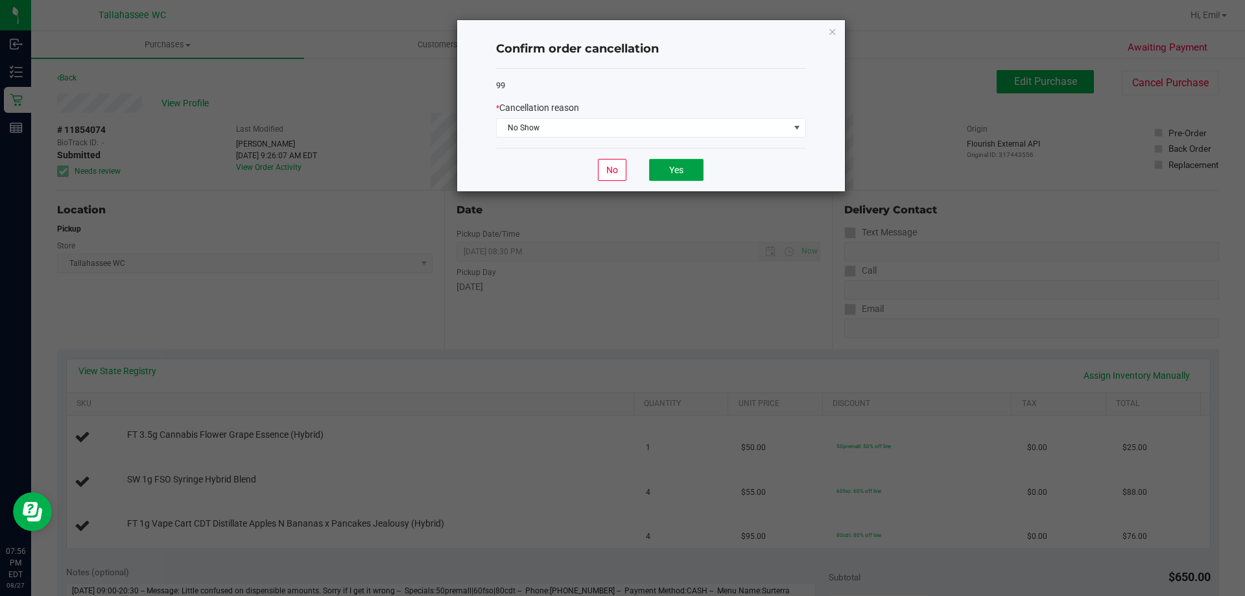
click at [672, 165] on button "Yes" at bounding box center [676, 170] width 54 height 22
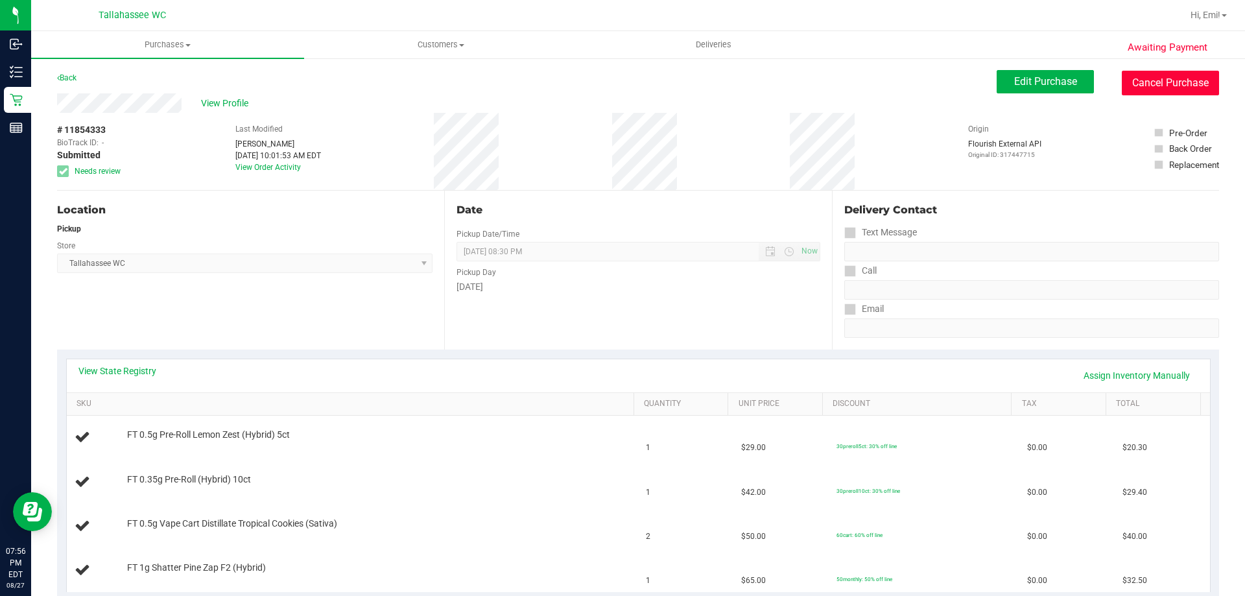
click at [1191, 88] on button "Cancel Purchase" at bounding box center [1170, 83] width 97 height 25
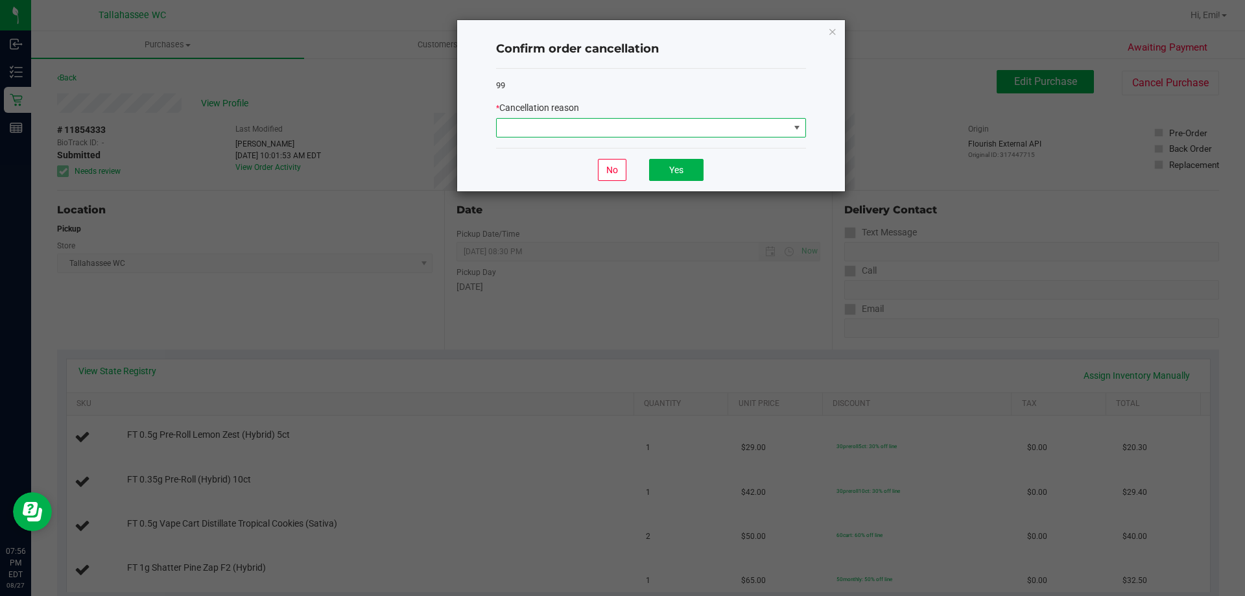
click at [561, 126] on span at bounding box center [643, 128] width 292 height 18
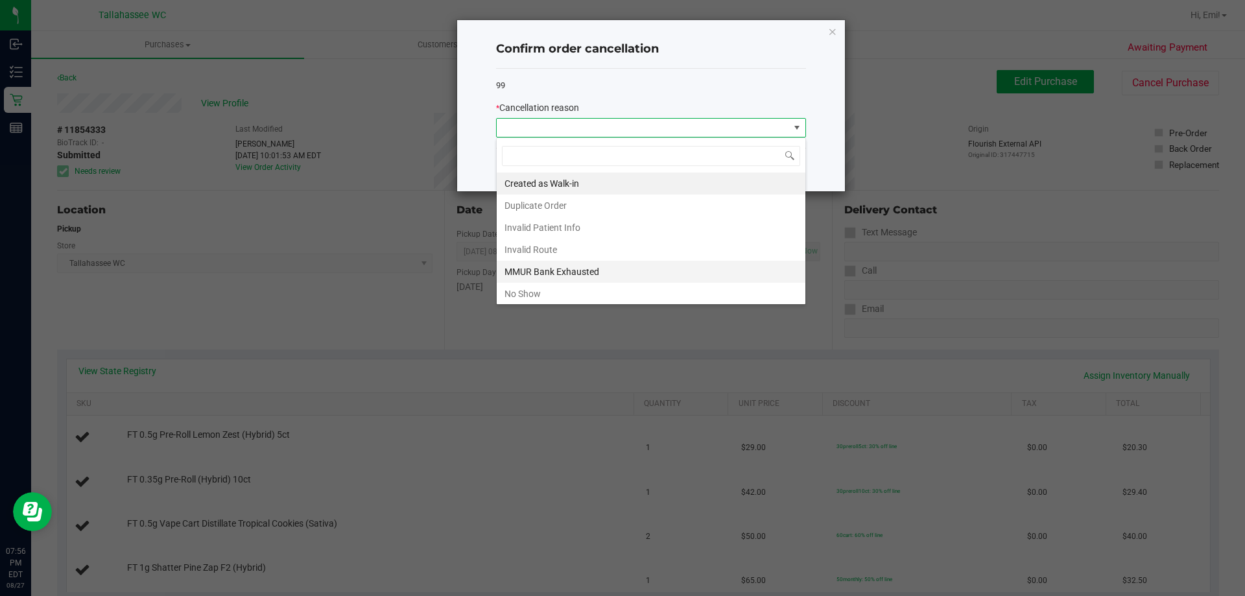
scroll to position [19, 310]
click at [609, 292] on li "No Show" at bounding box center [651, 294] width 309 height 22
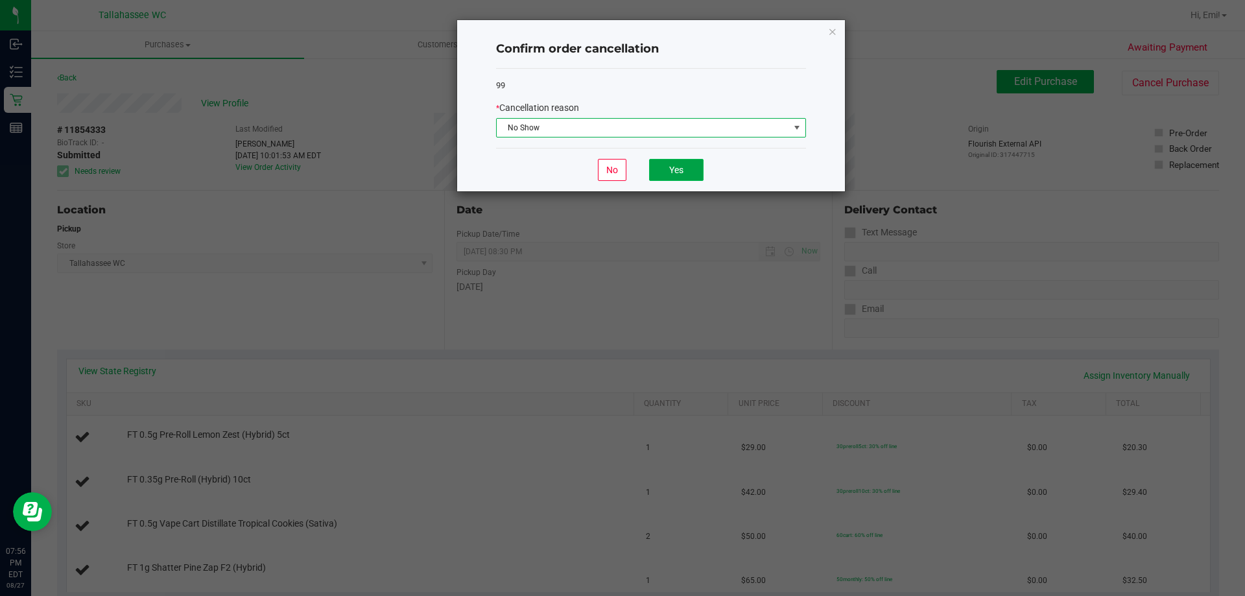
click at [675, 178] on button "Yes" at bounding box center [676, 170] width 54 height 22
